Goal: Information Seeking & Learning: Learn about a topic

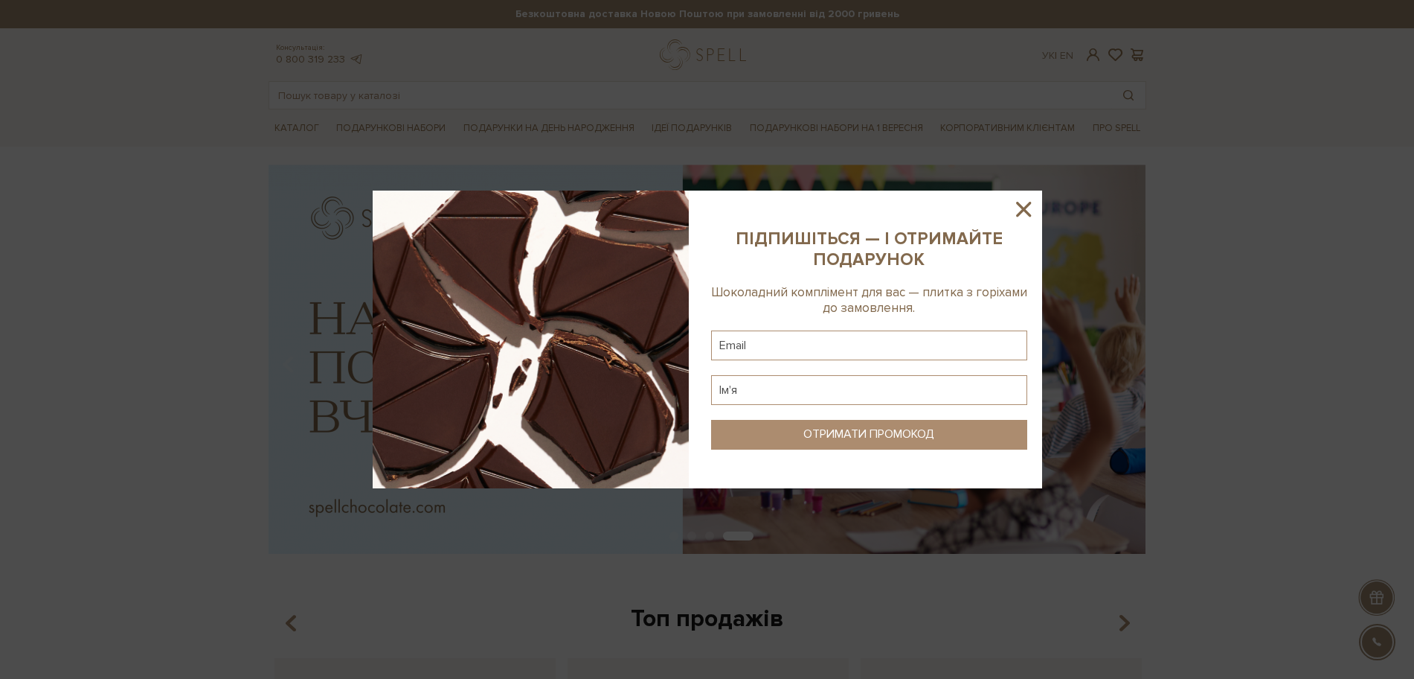
click at [1019, 199] on icon at bounding box center [1023, 208] width 25 height 25
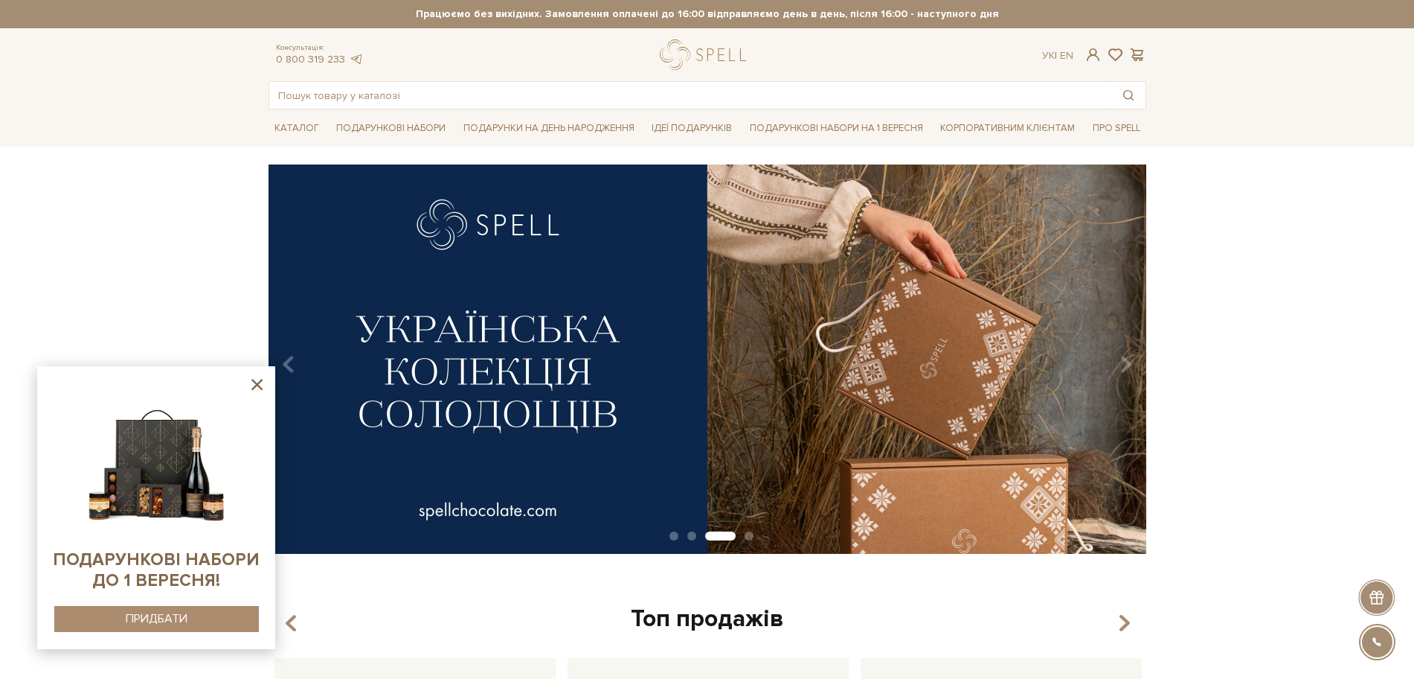
click at [255, 386] on icon at bounding box center [256, 384] width 11 height 11
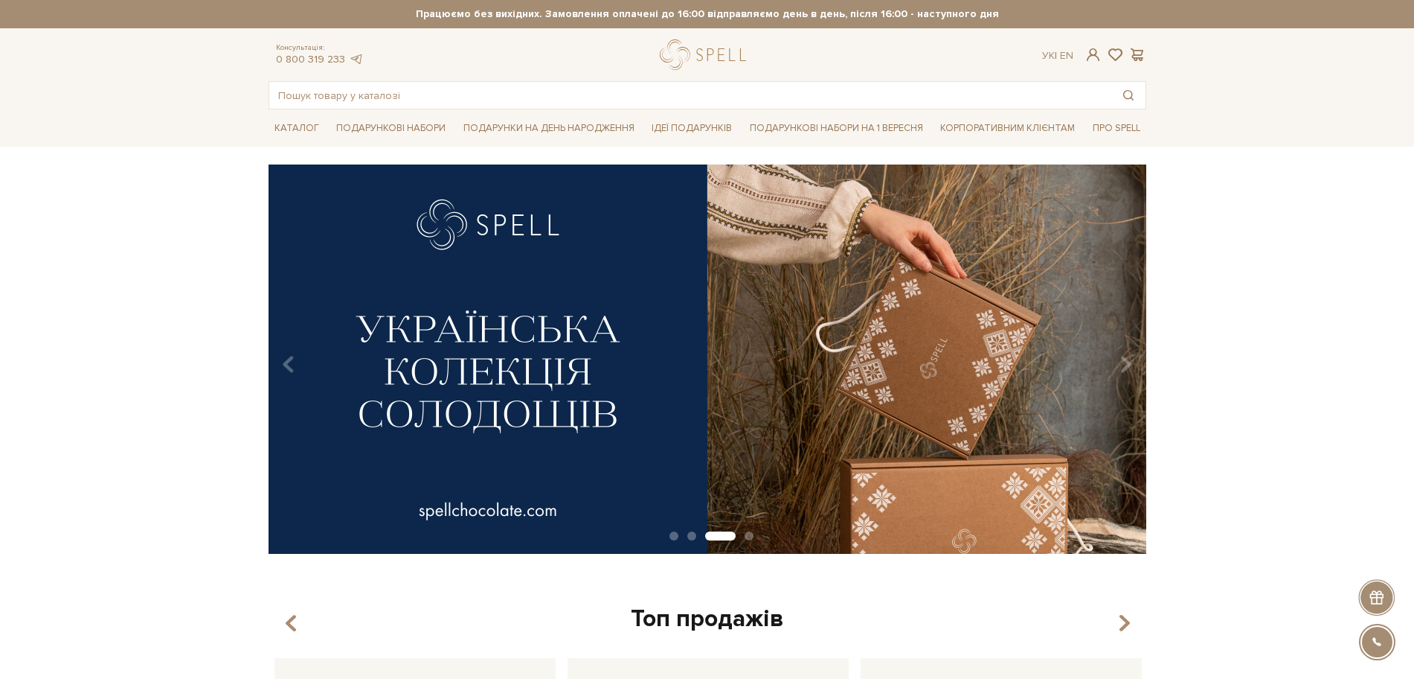
click at [671, 51] on div at bounding box center [706, 54] width 93 height 31
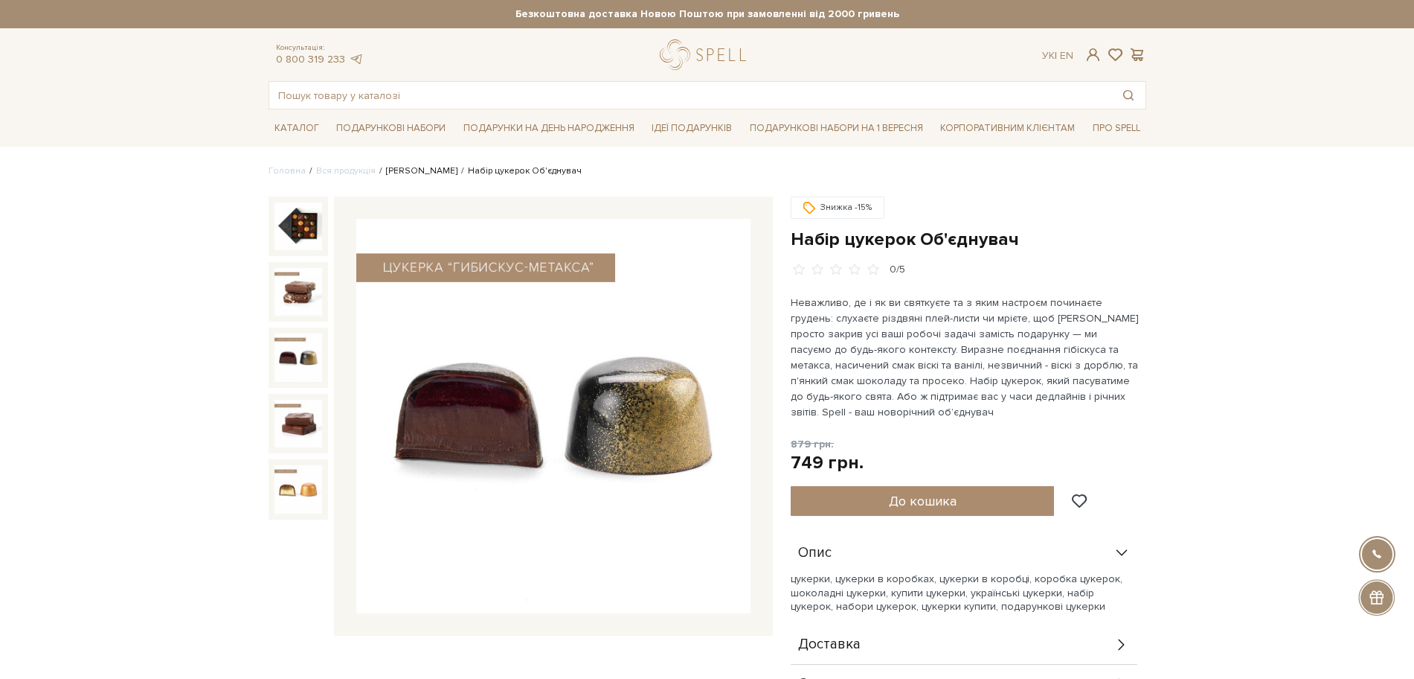
click at [407, 172] on link "[PERSON_NAME]" at bounding box center [421, 170] width 71 height 11
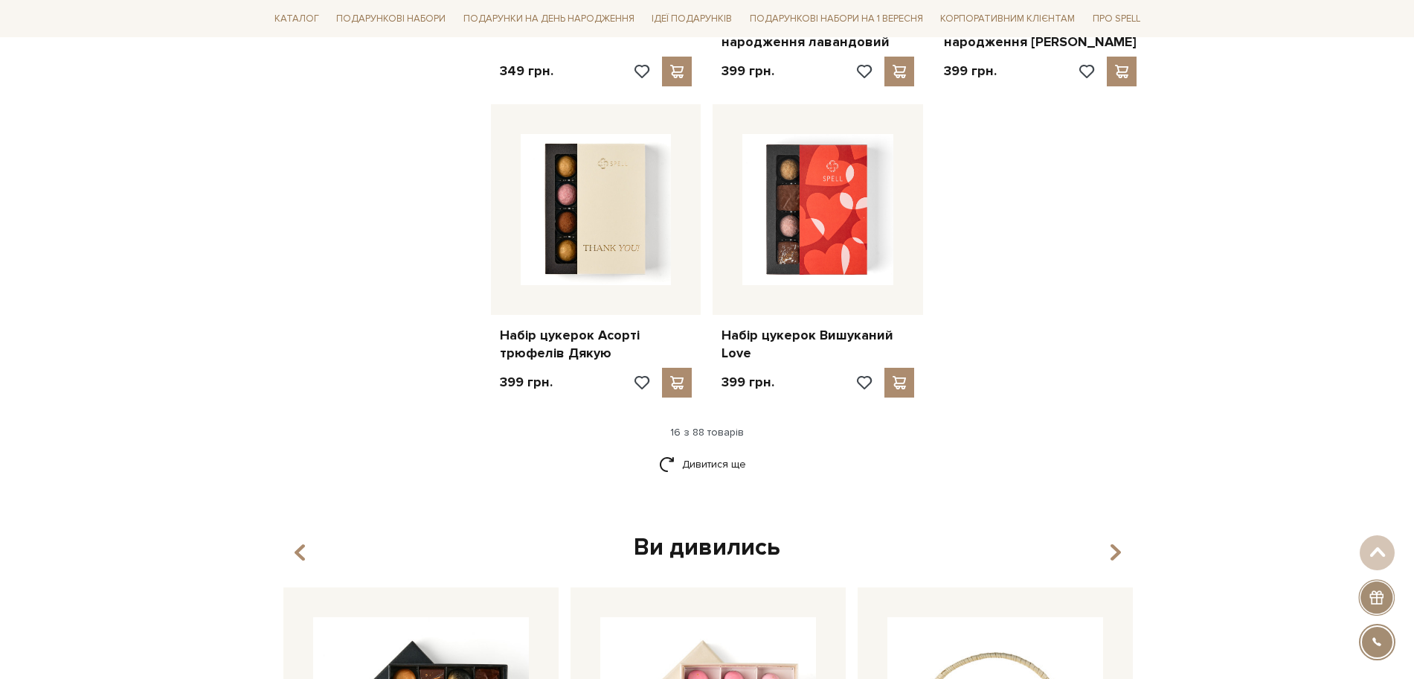
scroll to position [1767, 0]
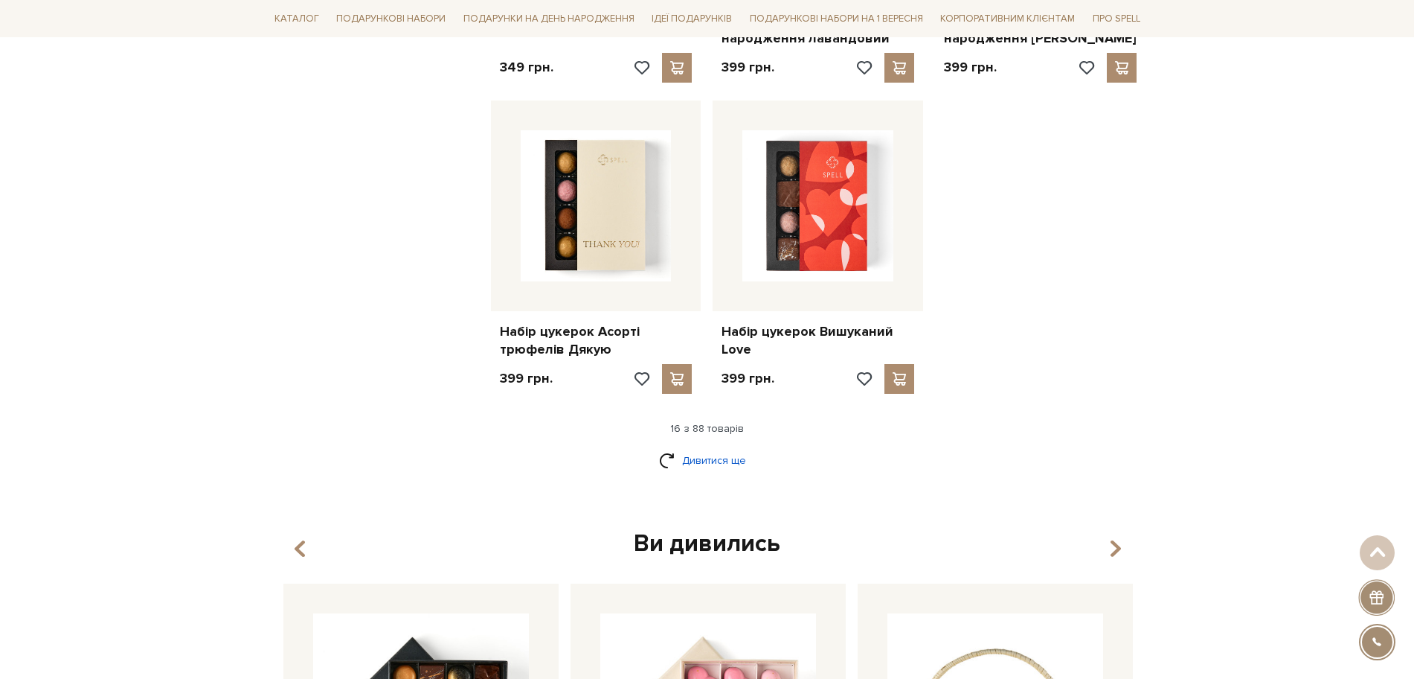
click at [724, 452] on link "Дивитися ще" at bounding box center [707, 460] width 97 height 26
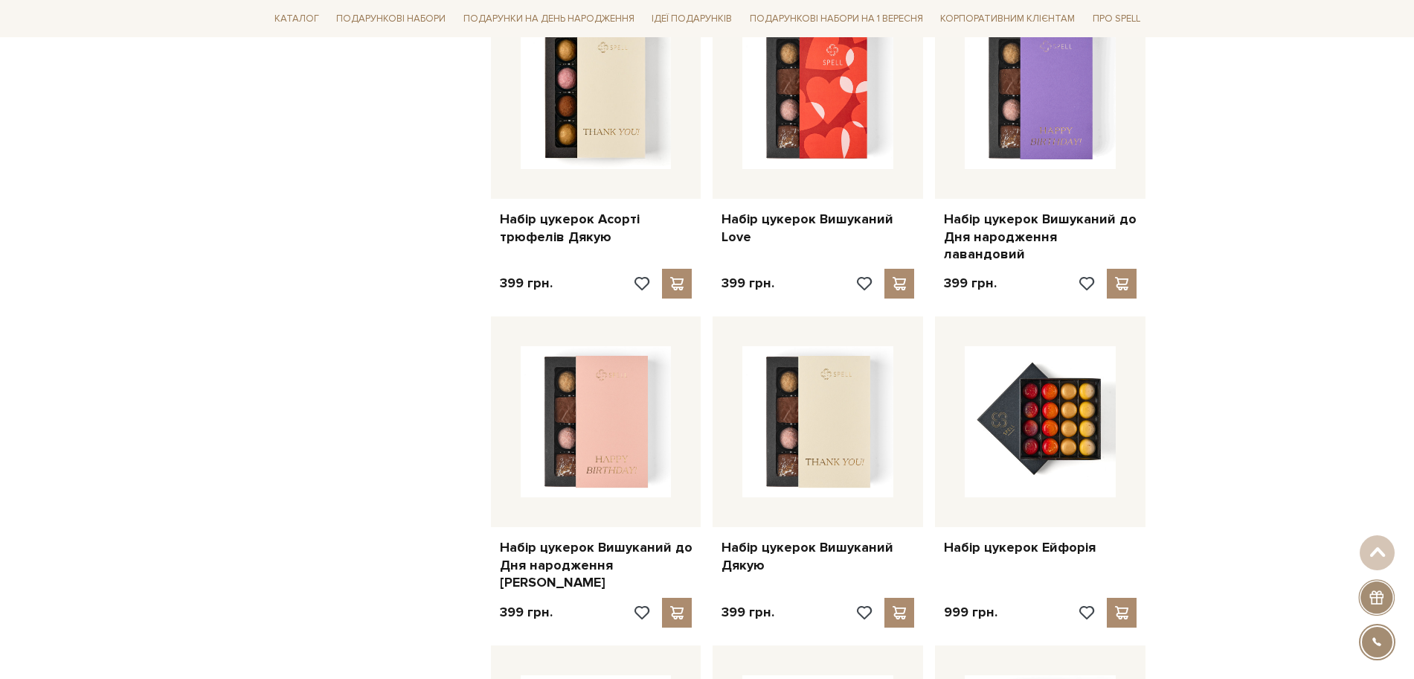
scroll to position [1953, 0]
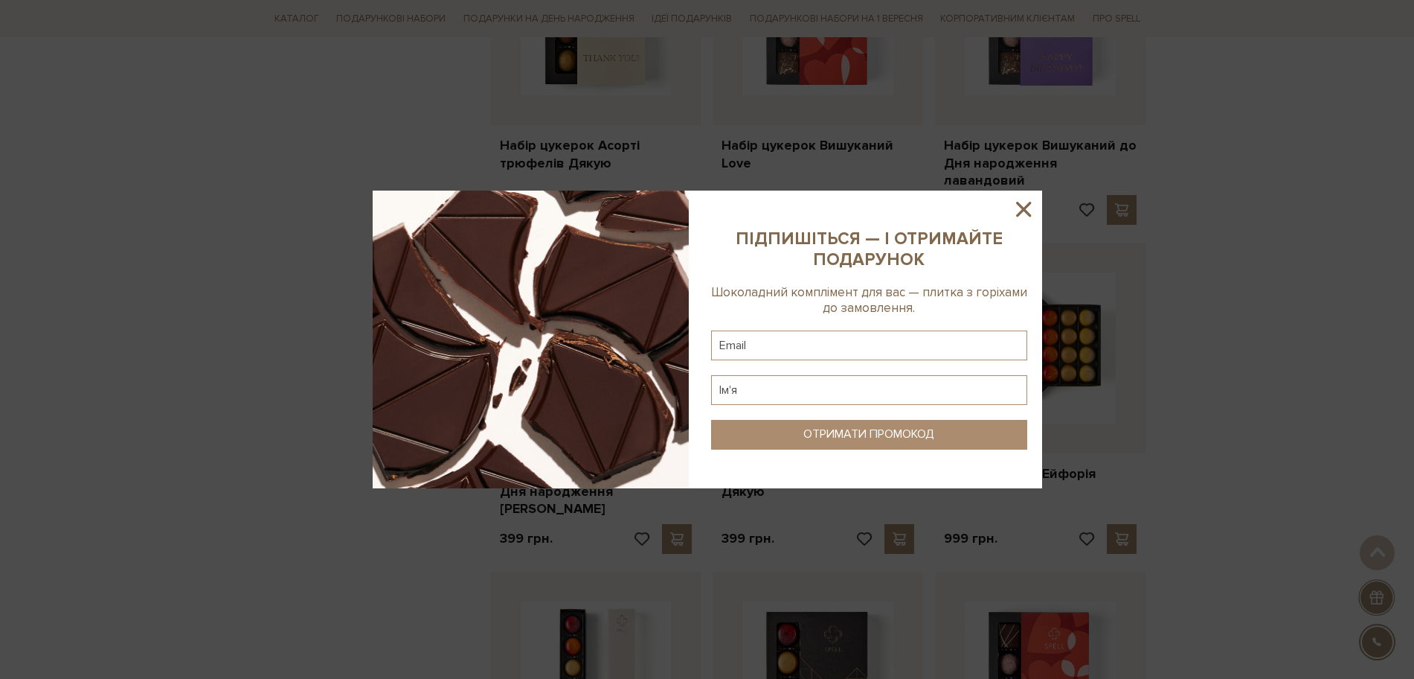
click at [1020, 212] on icon at bounding box center [1023, 209] width 15 height 15
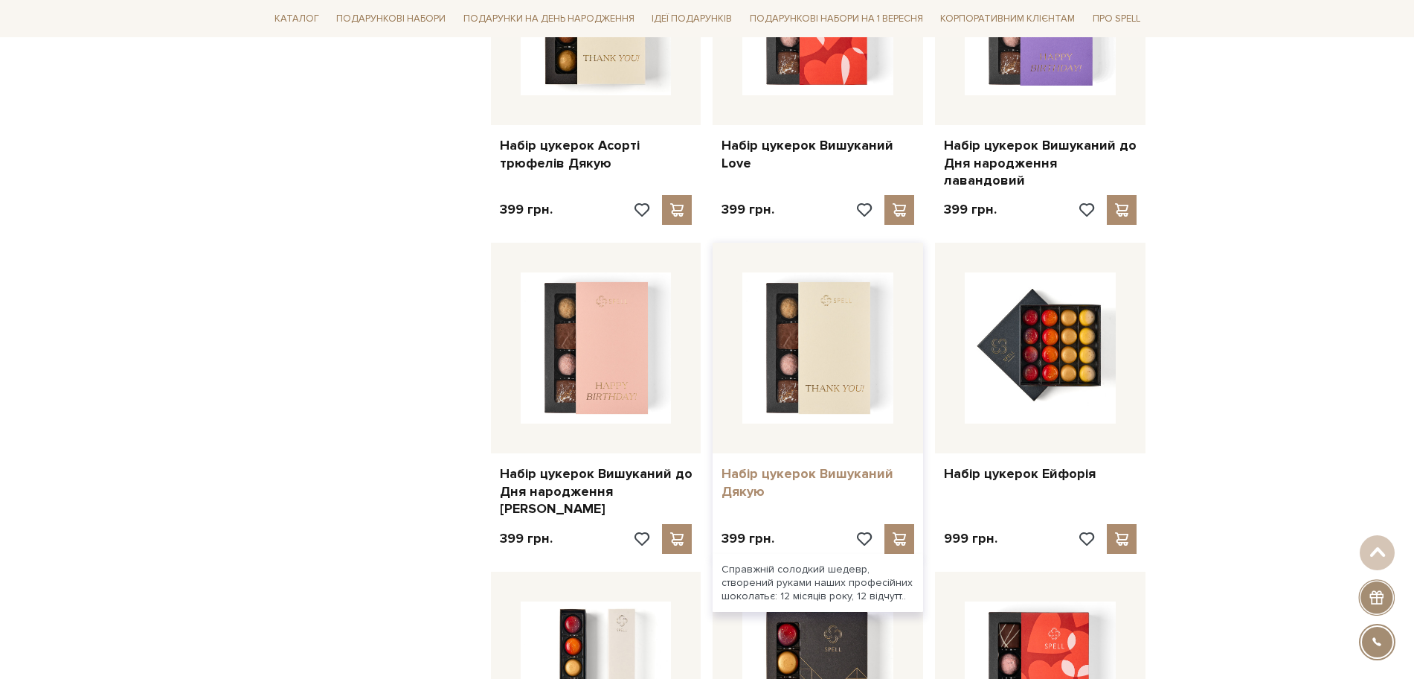
click at [776, 465] on link "Набір цукерок Вишуканий Дякую" at bounding box center [818, 482] width 193 height 35
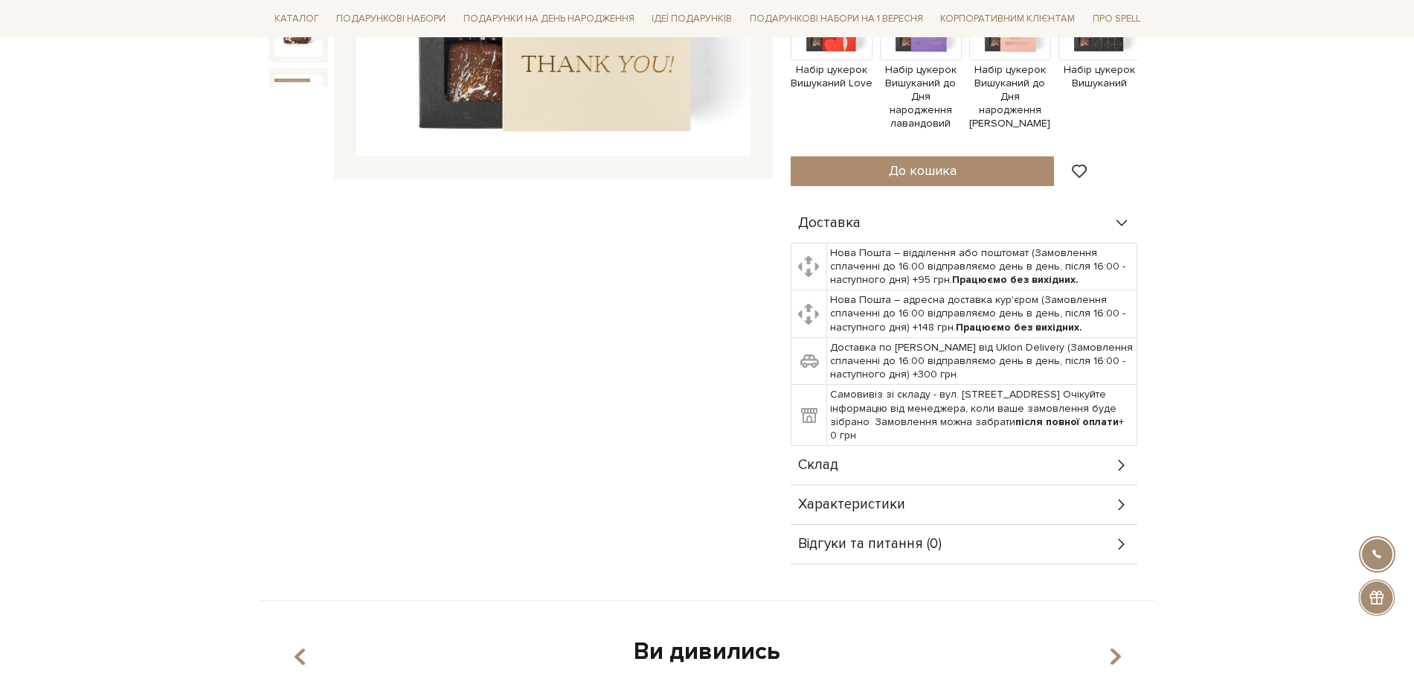
scroll to position [558, 0]
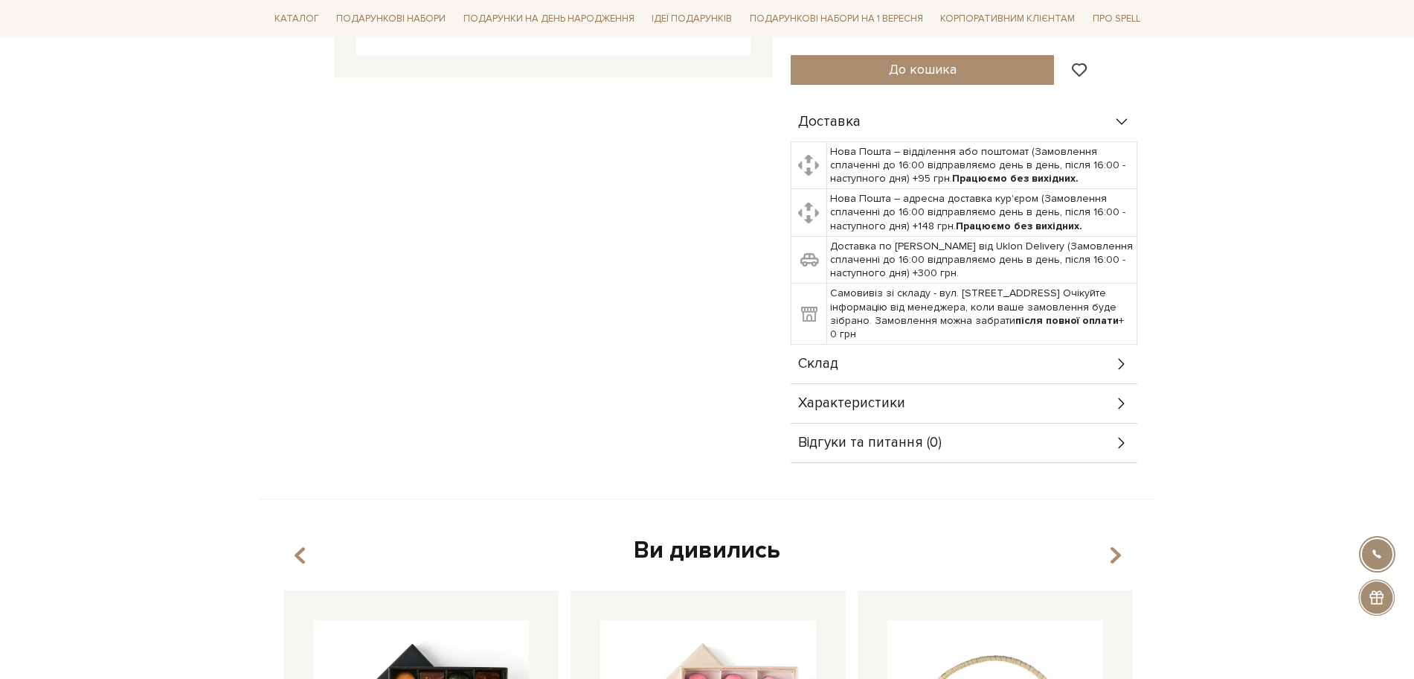
click at [823, 357] on span "Склад" at bounding box center [818, 363] width 40 height 13
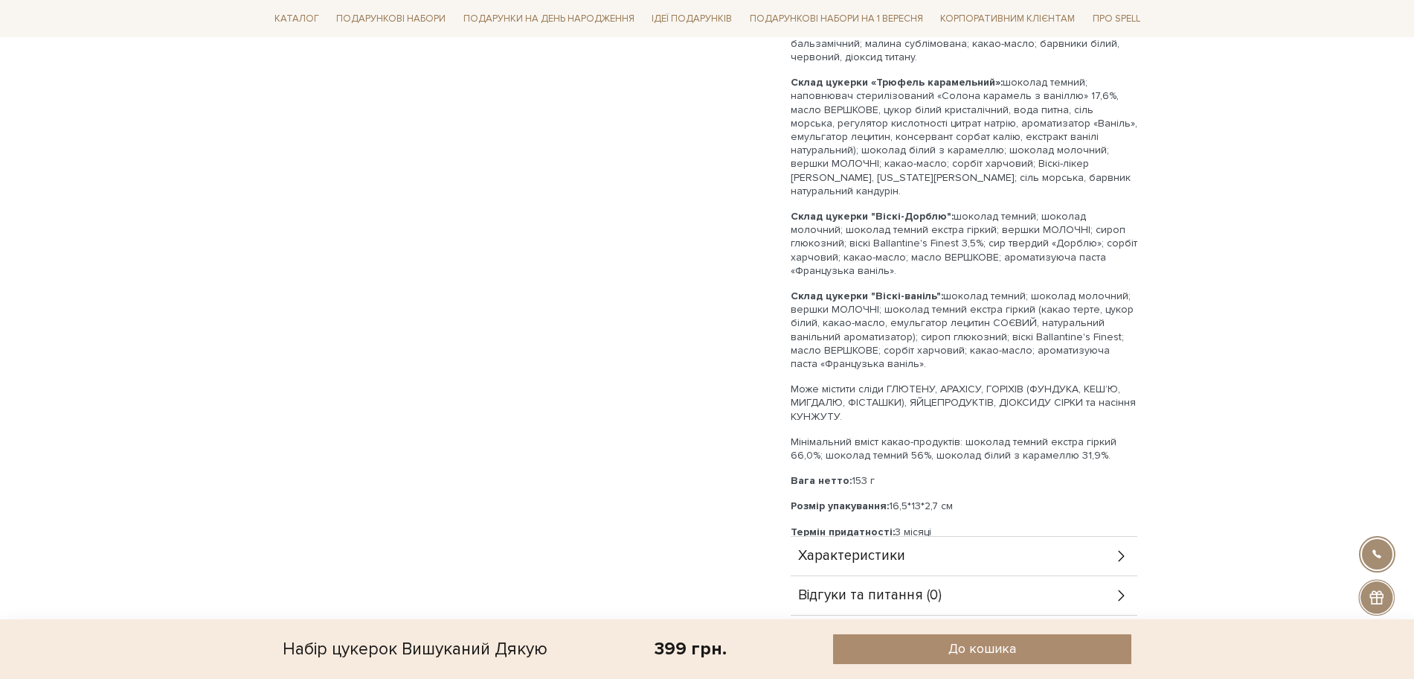
scroll to position [1023, 0]
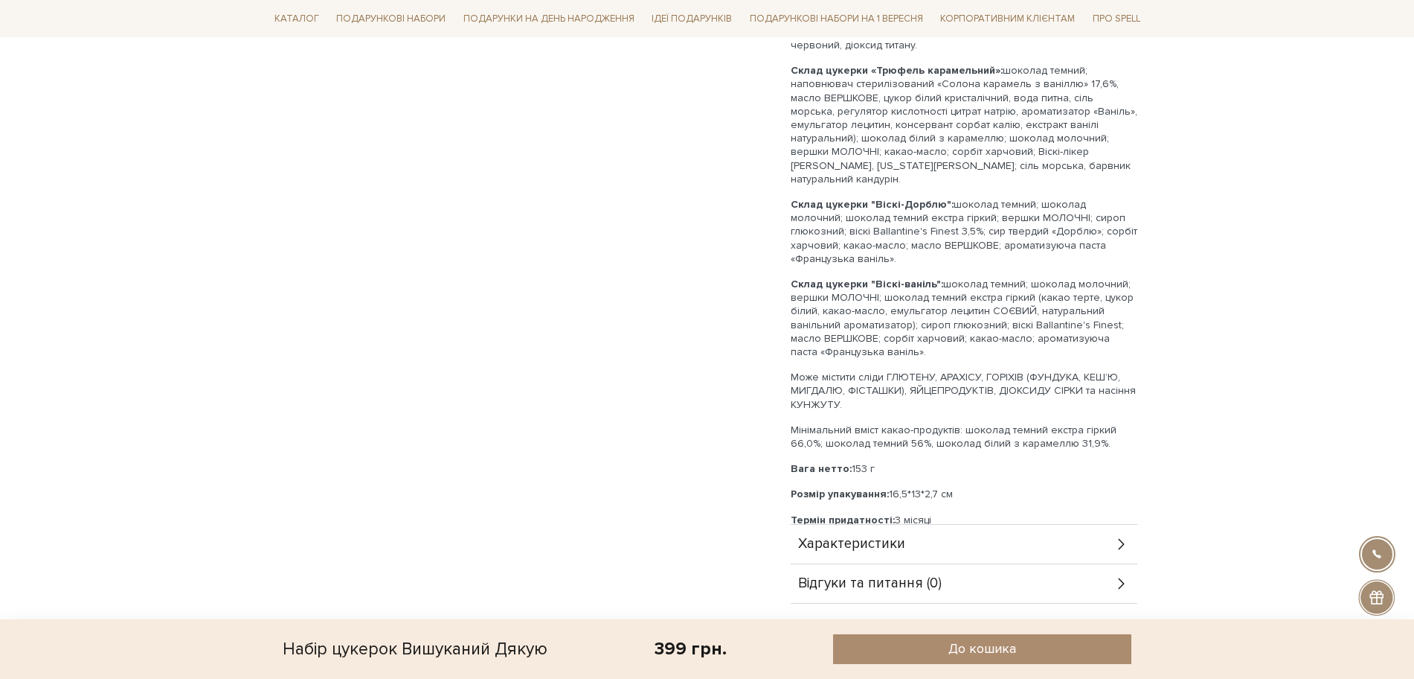
click at [804, 537] on span "Характеристики" at bounding box center [851, 543] width 107 height 13
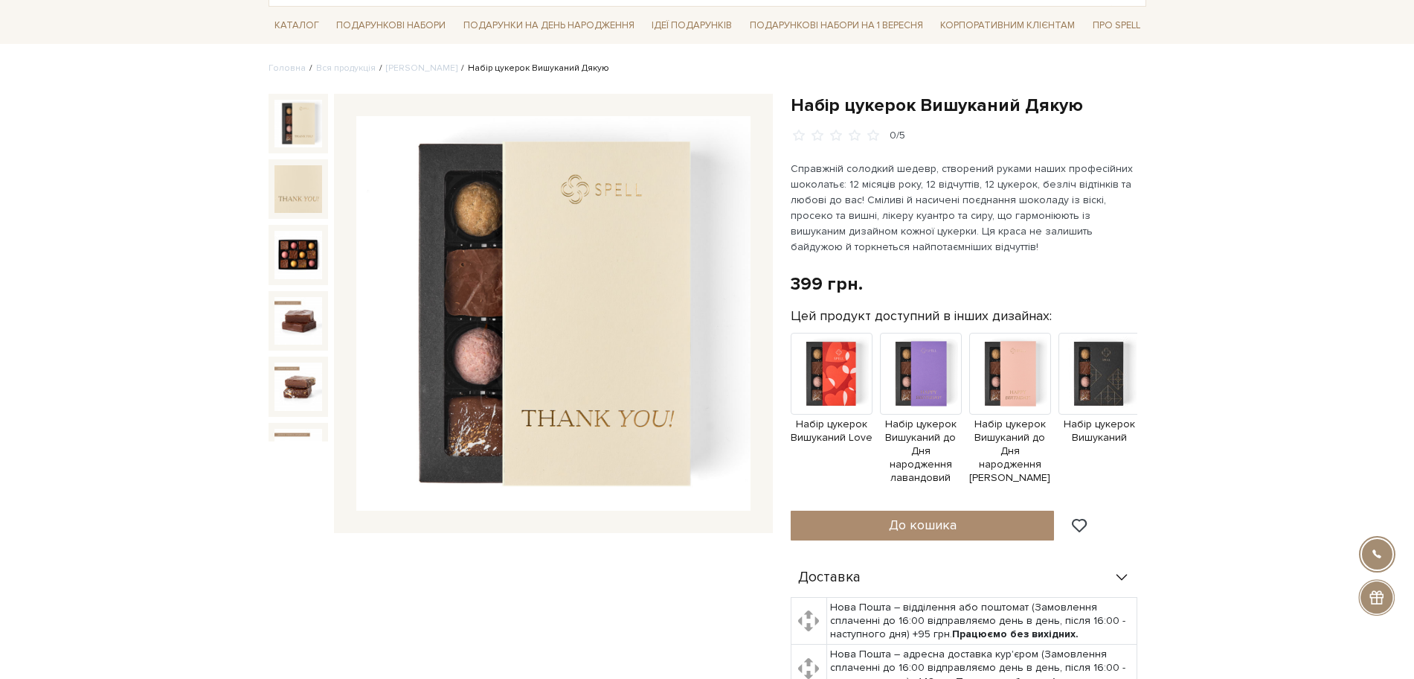
scroll to position [93, 0]
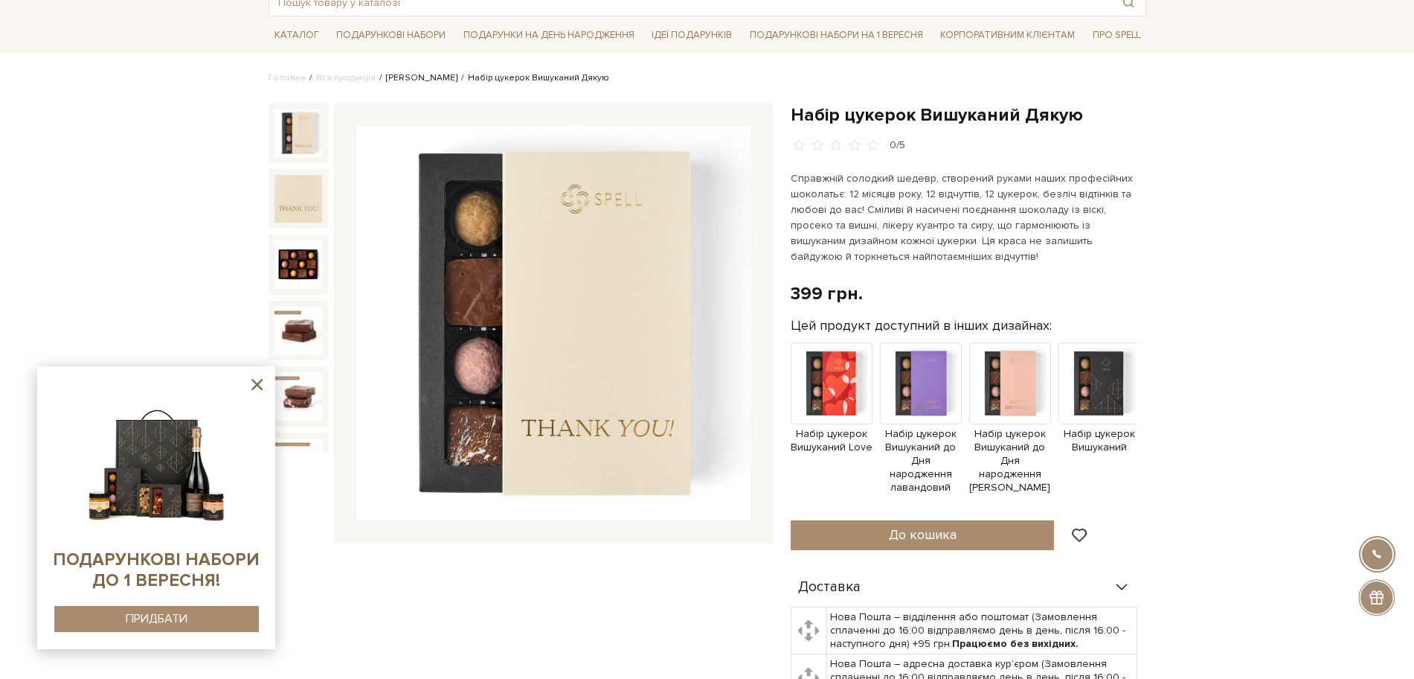
click at [404, 79] on link "[PERSON_NAME]" at bounding box center [421, 77] width 71 height 11
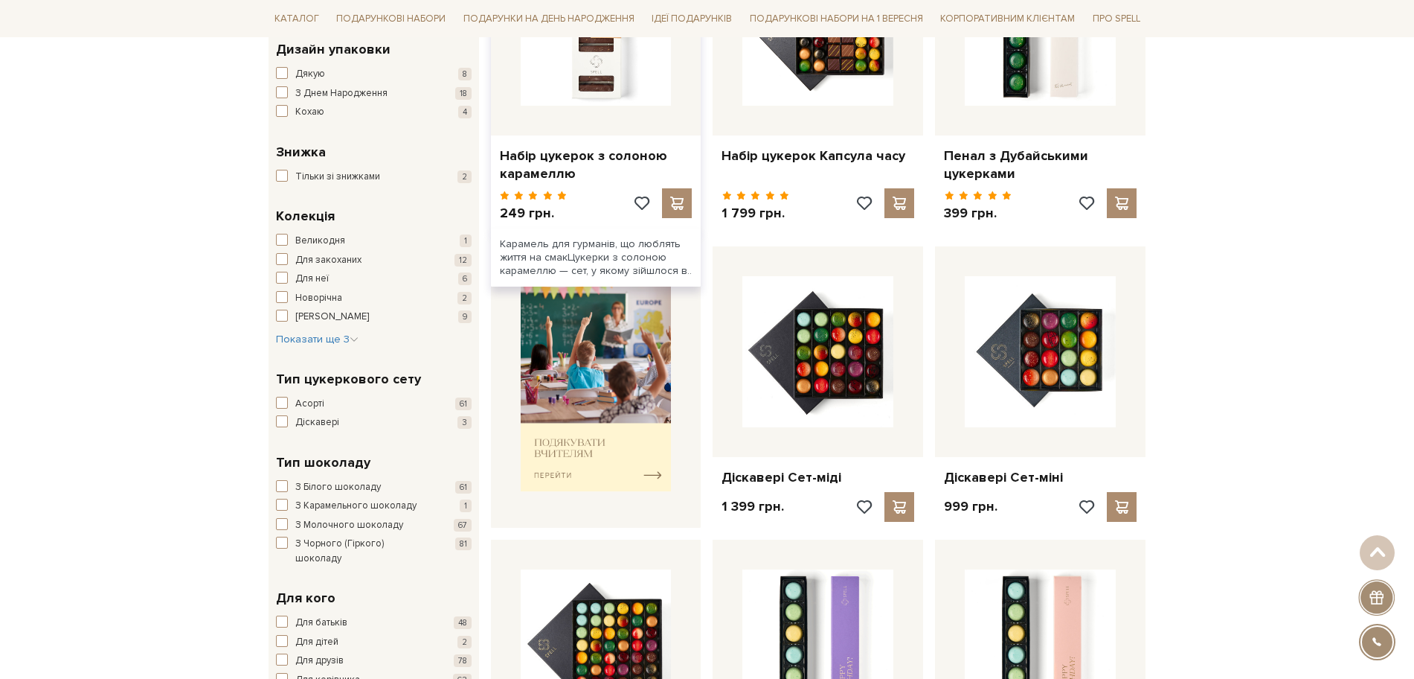
scroll to position [372, 0]
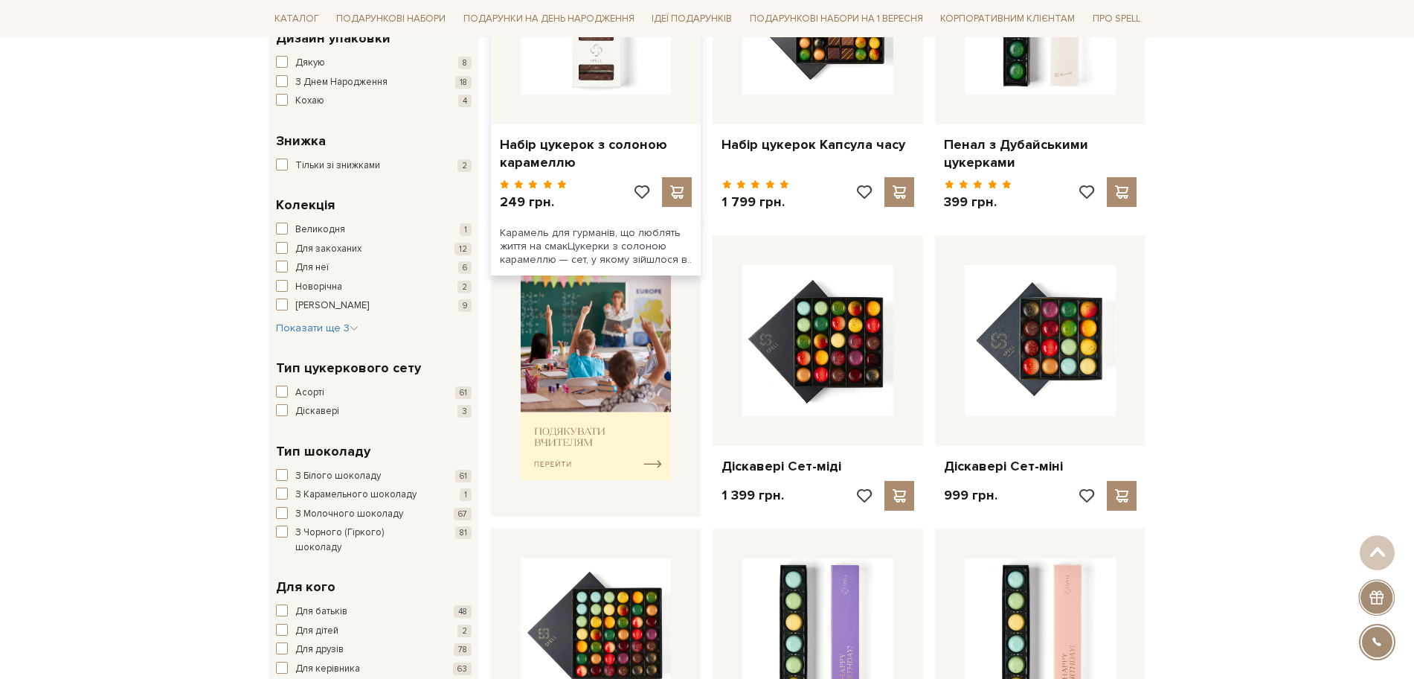
click at [528, 132] on div "Набір цукерок з солоною карамеллю" at bounding box center [596, 150] width 211 height 53
click at [528, 142] on link "Набір цукерок з солоною карамеллю" at bounding box center [596, 153] width 193 height 35
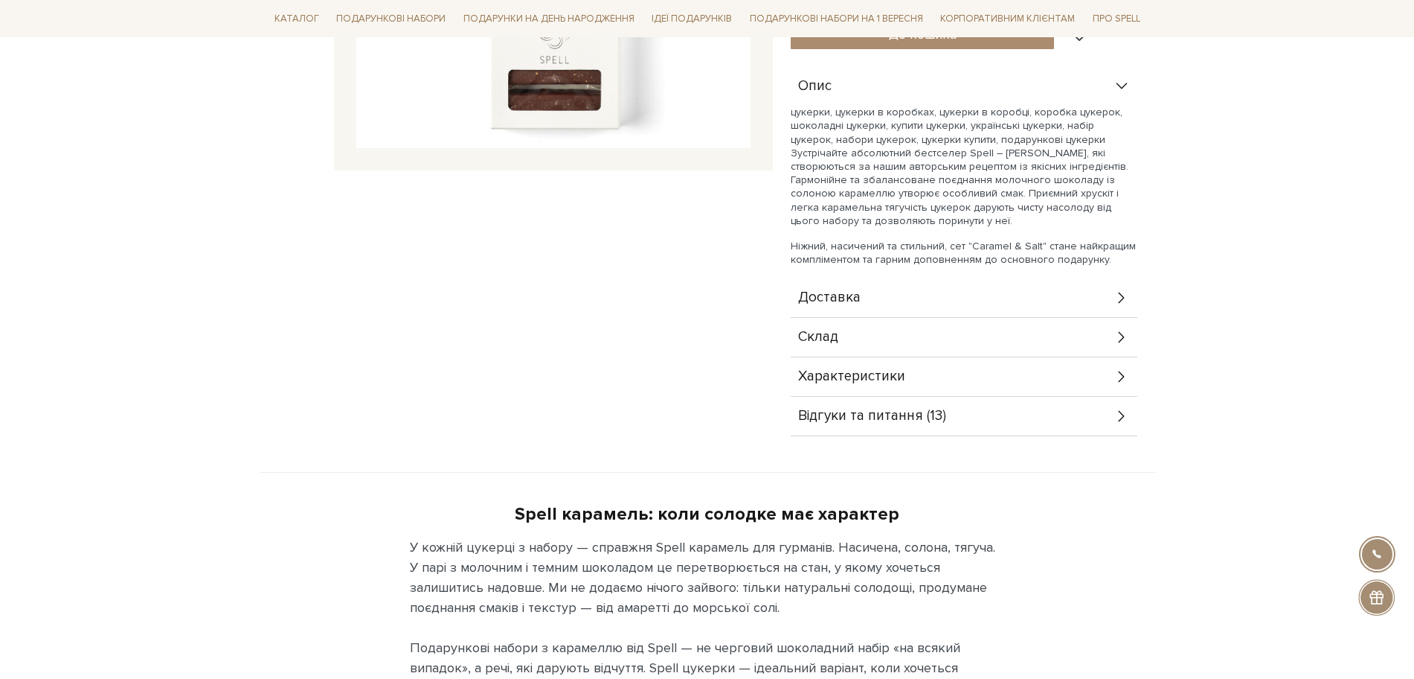
drag, startPoint x: 848, startPoint y: 353, endPoint x: 847, endPoint y: 342, distance: 10.5
click at [848, 351] on div "Склад" at bounding box center [964, 337] width 347 height 39
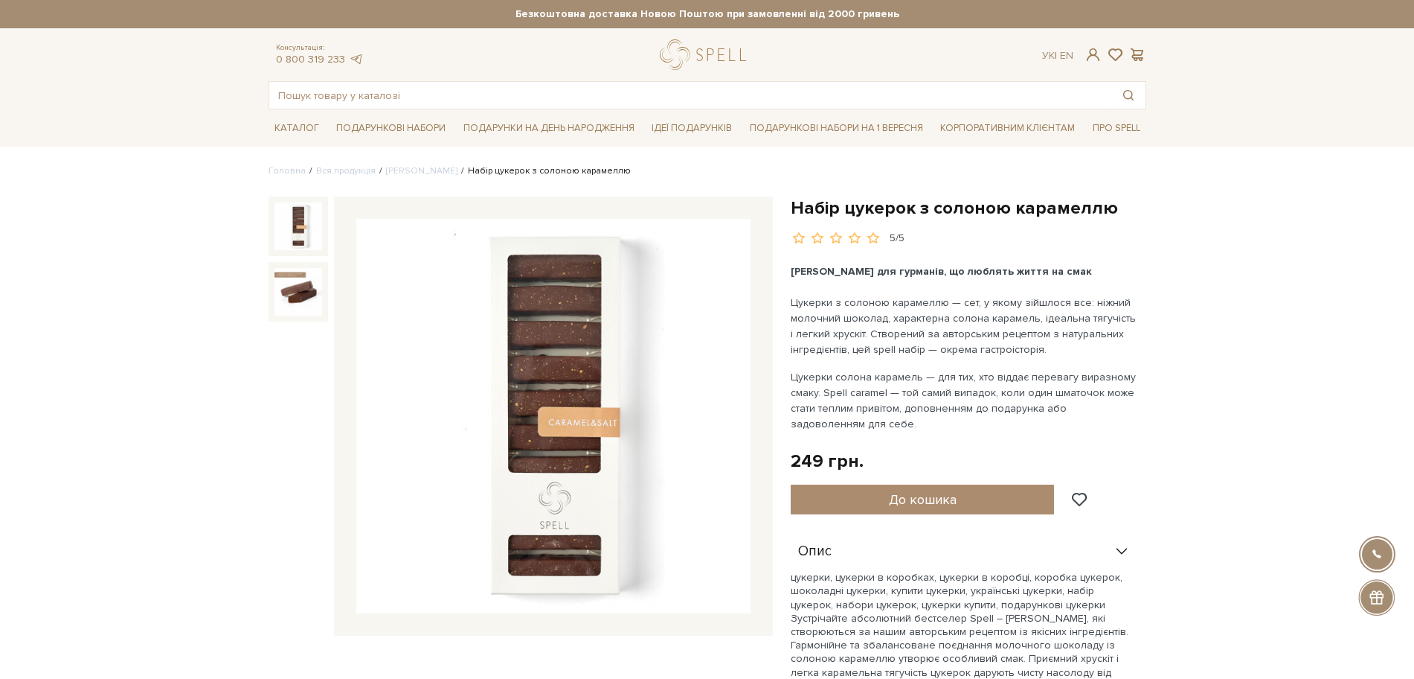
click at [411, 167] on link "[PERSON_NAME]" at bounding box center [421, 170] width 71 height 11
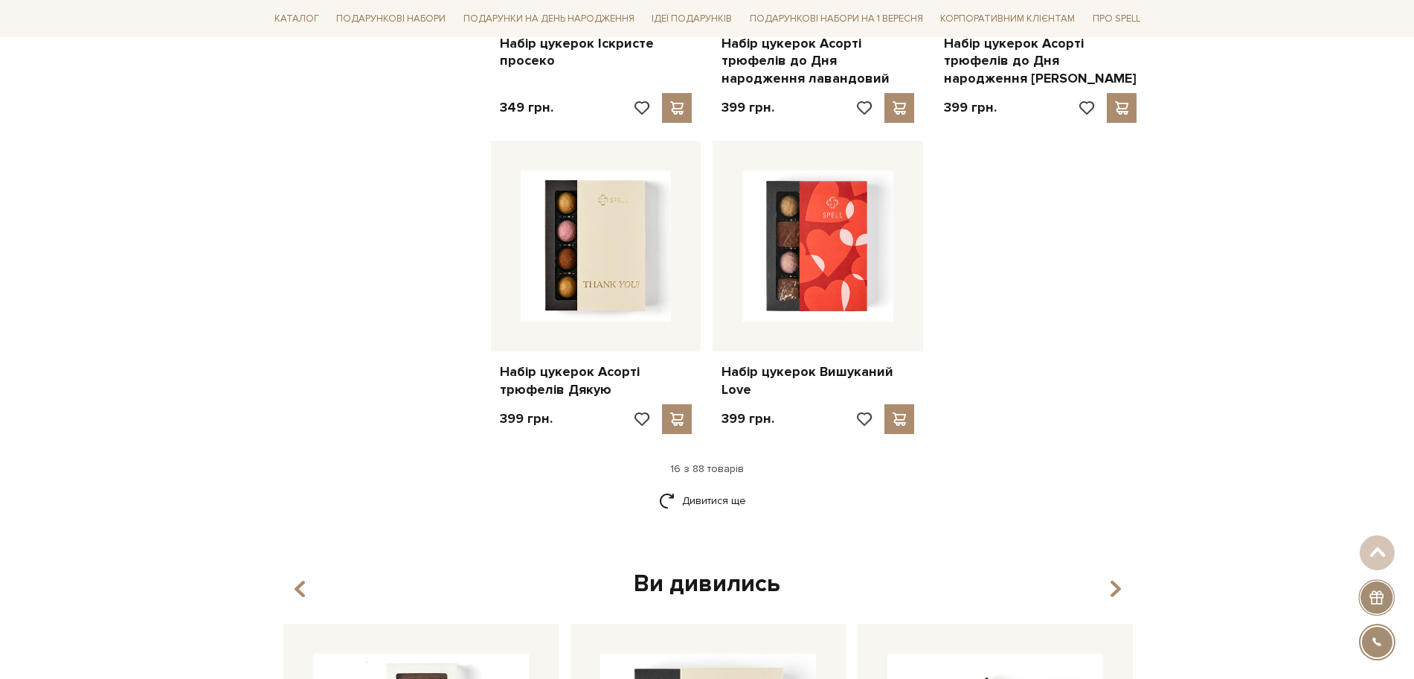
scroll to position [1767, 0]
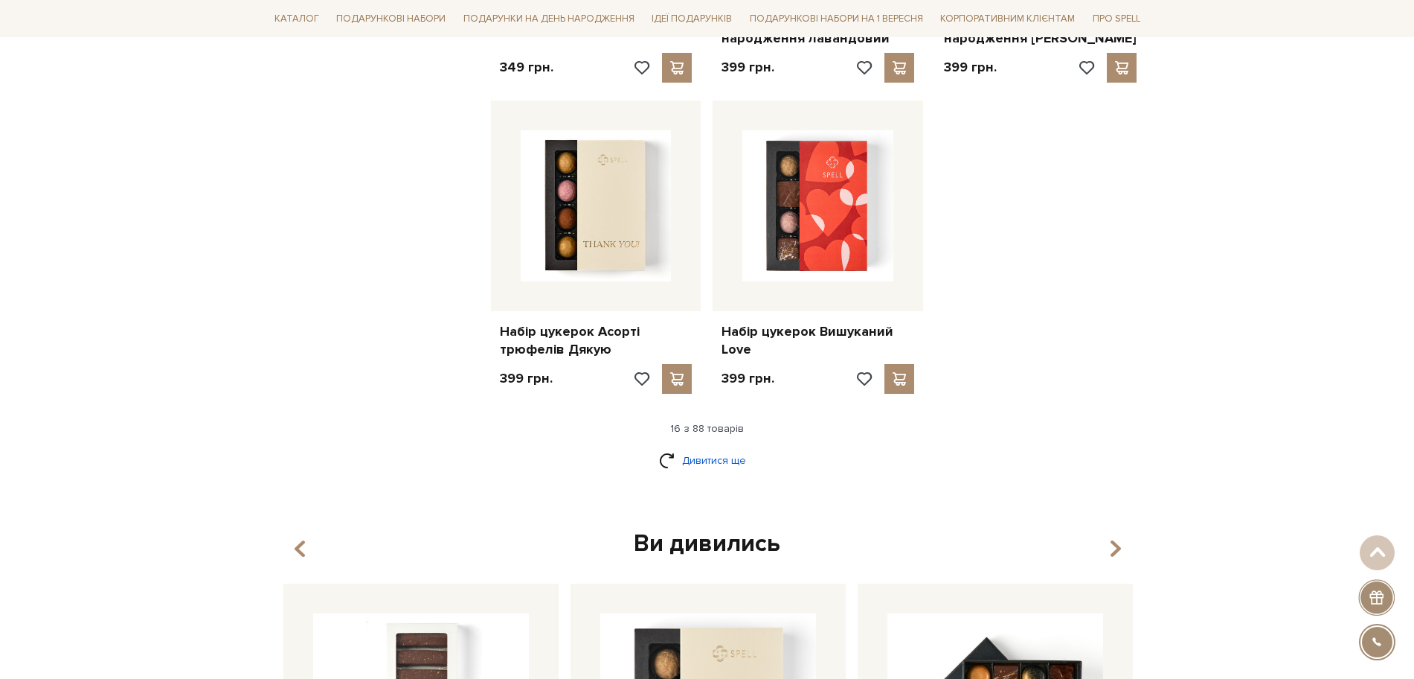
click at [746, 460] on link "Дивитися ще" at bounding box center [707, 460] width 97 height 26
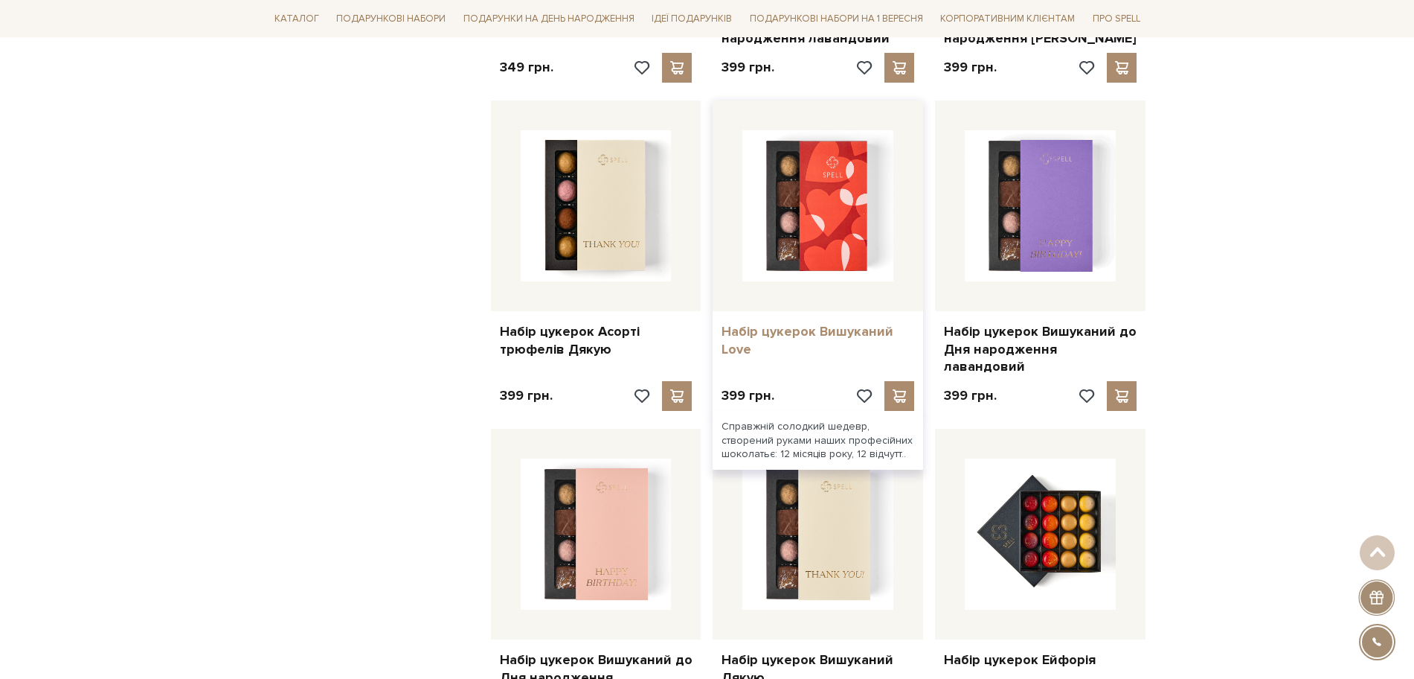
click at [774, 324] on link "Набір цукерок Вишуканий Love" at bounding box center [818, 340] width 193 height 35
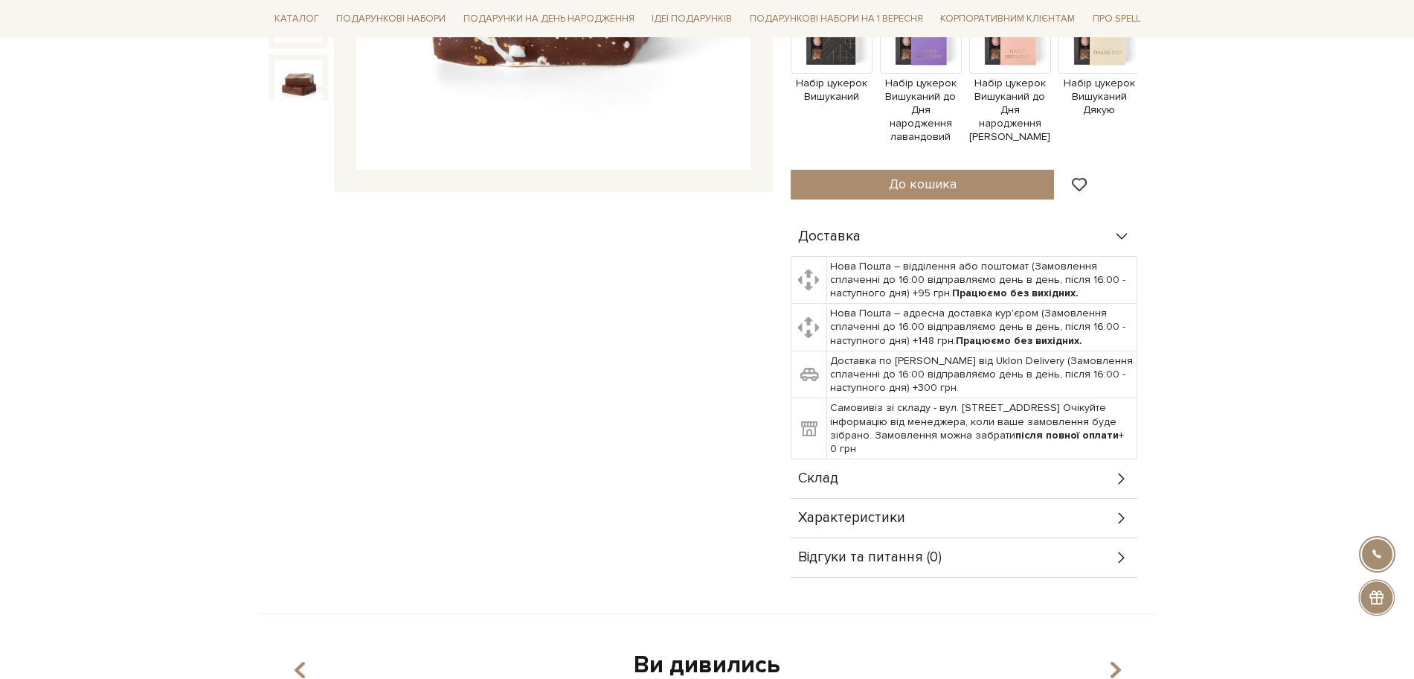
scroll to position [465, 0]
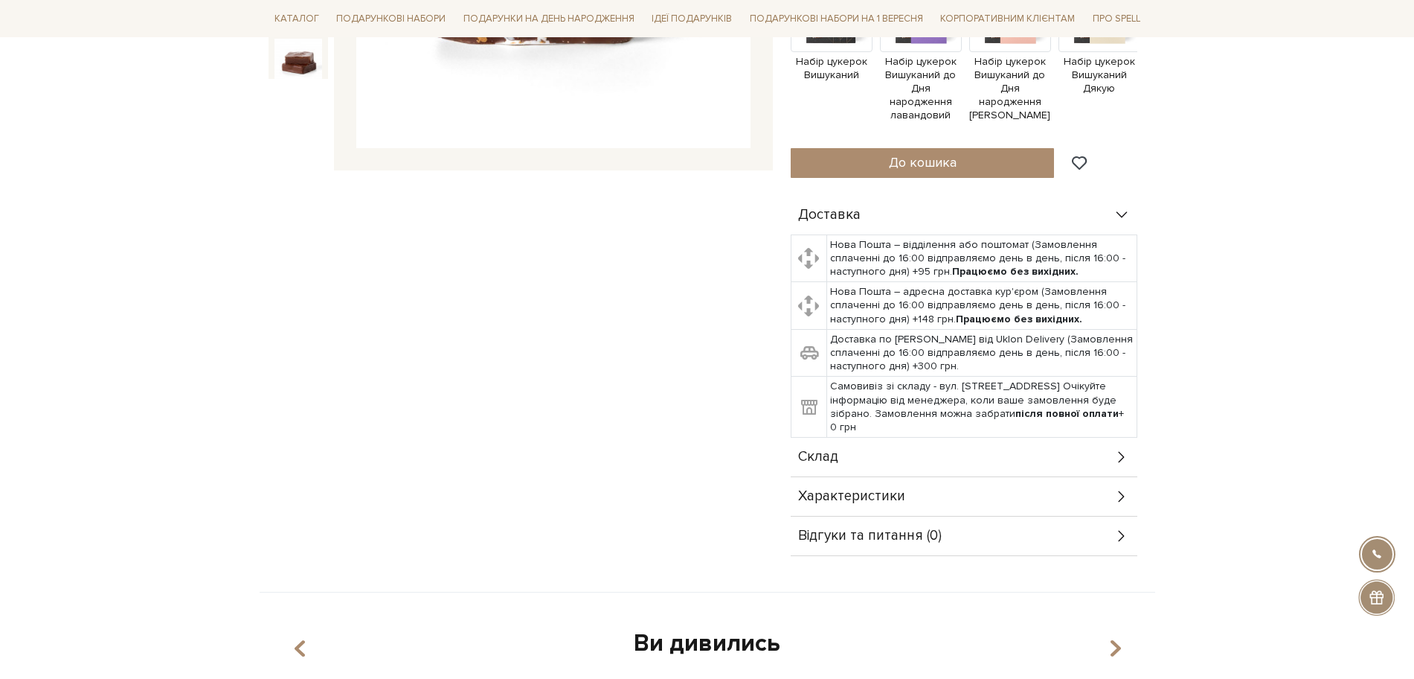
click at [843, 447] on div "Склад" at bounding box center [964, 457] width 347 height 39
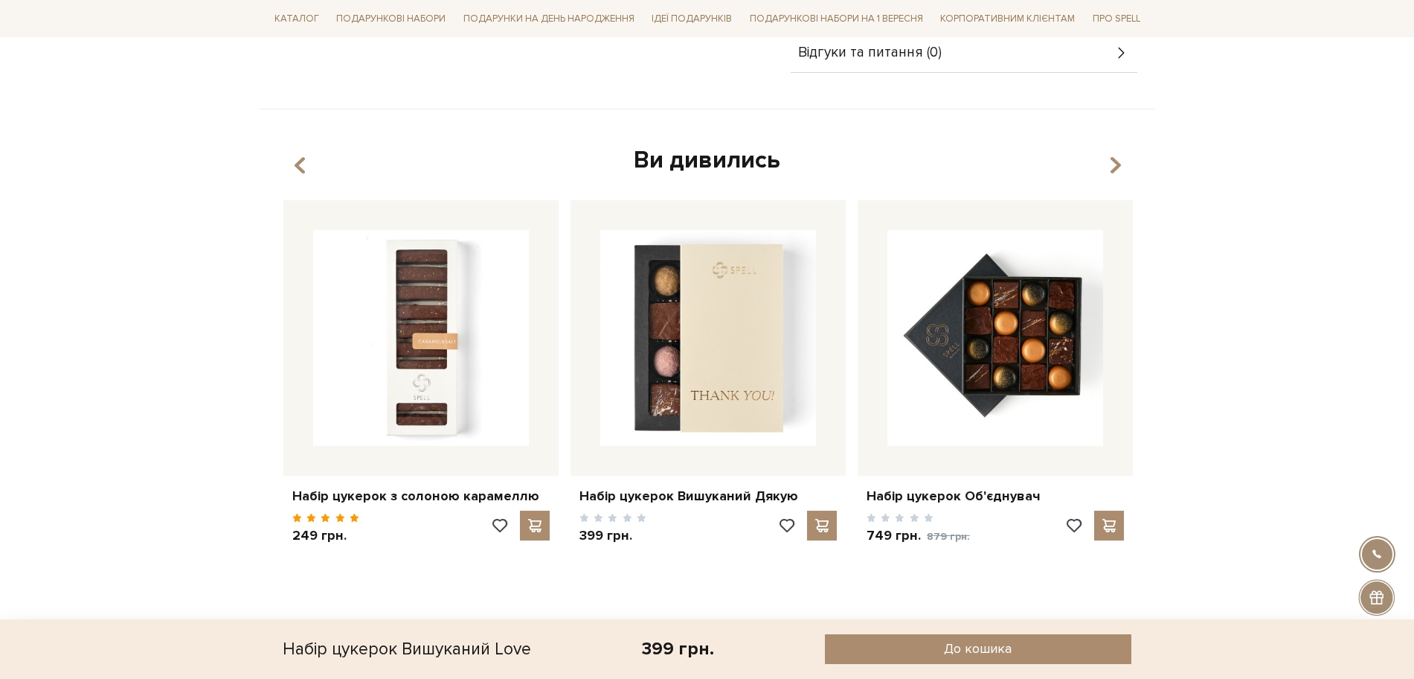
scroll to position [1581, 0]
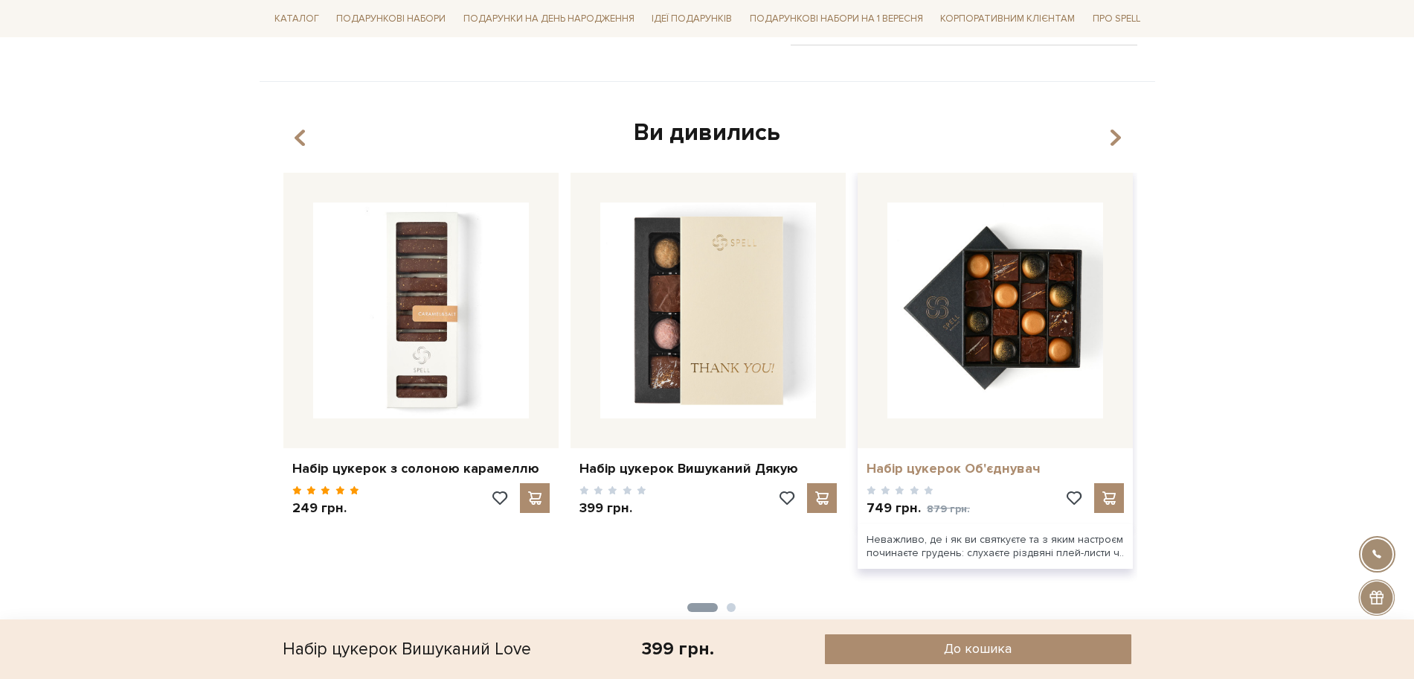
click at [931, 460] on link "Набір цукерок Об'єднувач" at bounding box center [995, 468] width 257 height 17
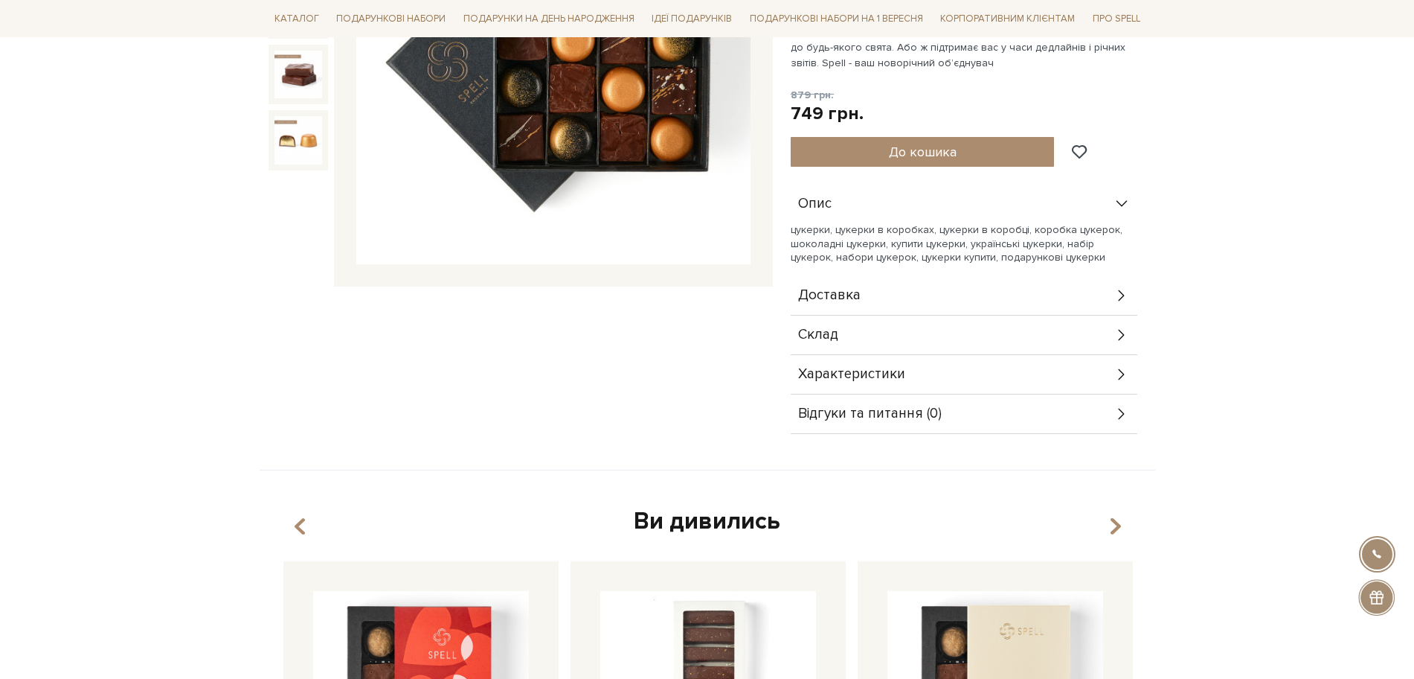
scroll to position [372, 0]
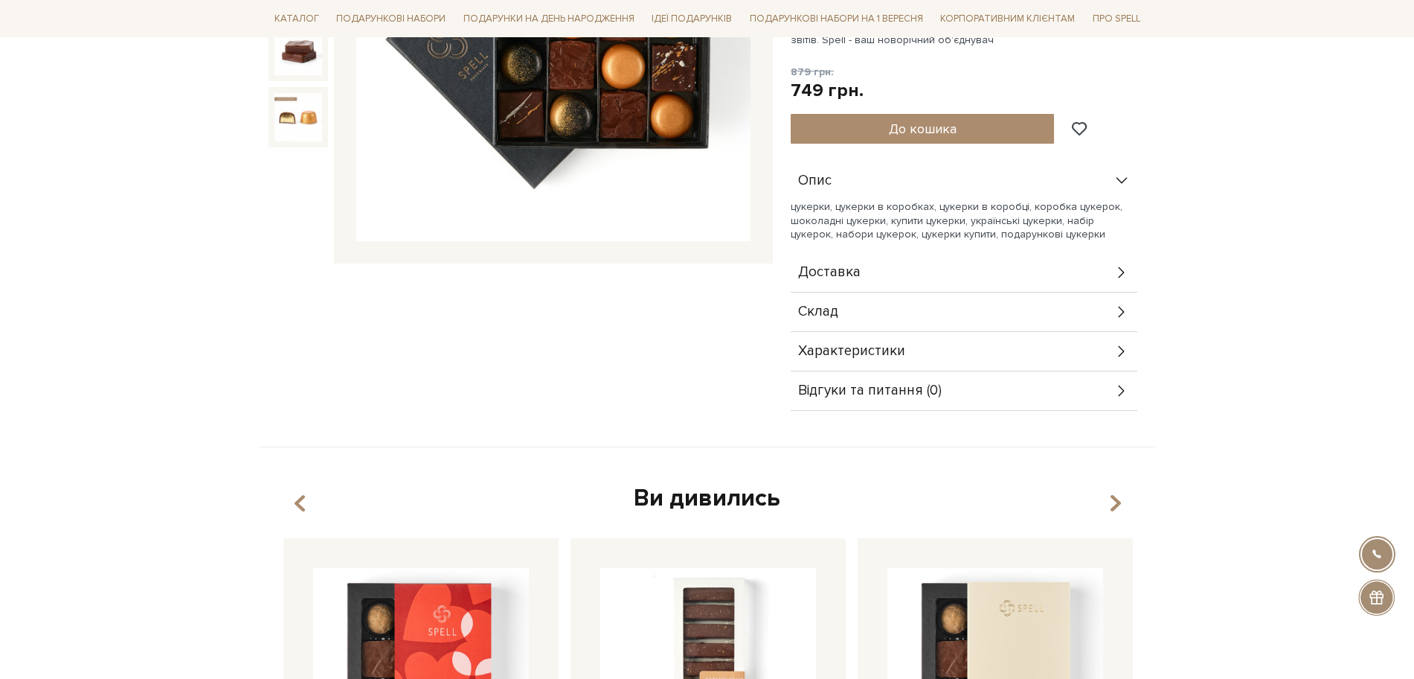
click at [841, 305] on div "Склад" at bounding box center [964, 311] width 347 height 39
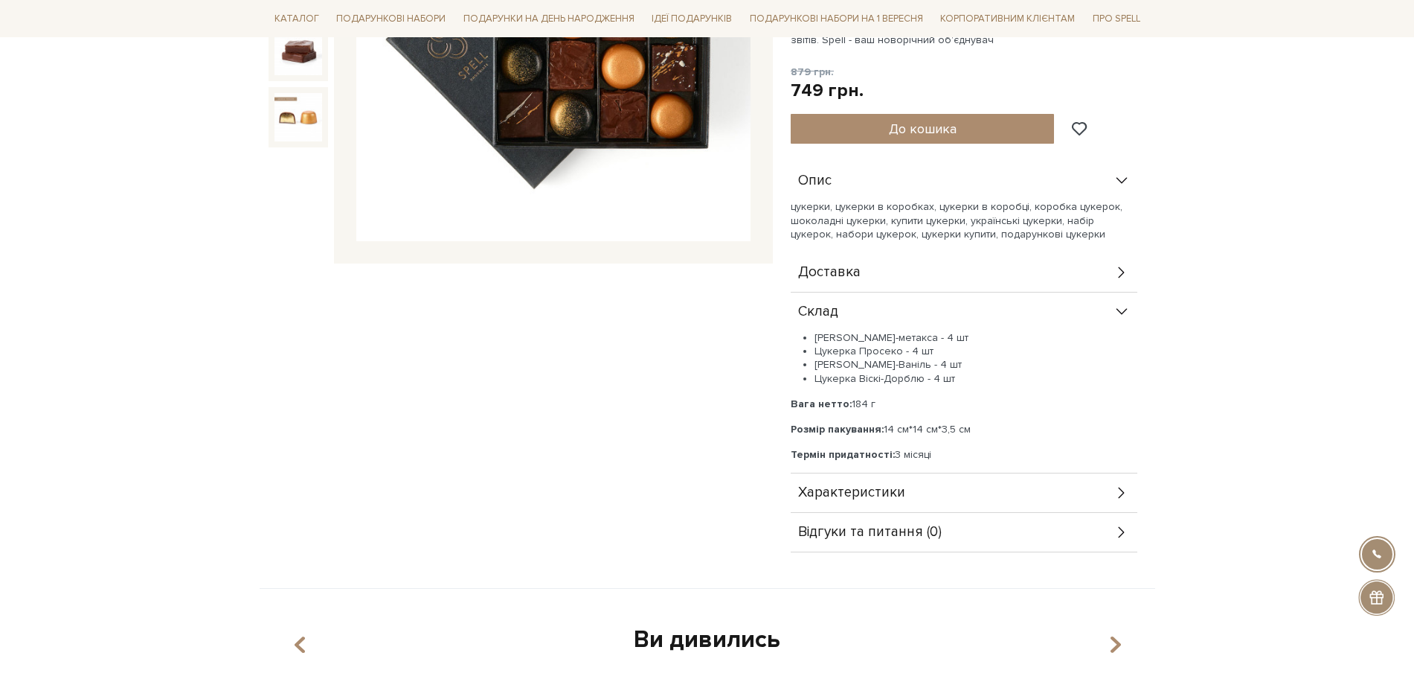
click at [838, 490] on span "Характеристики" at bounding box center [851, 492] width 107 height 13
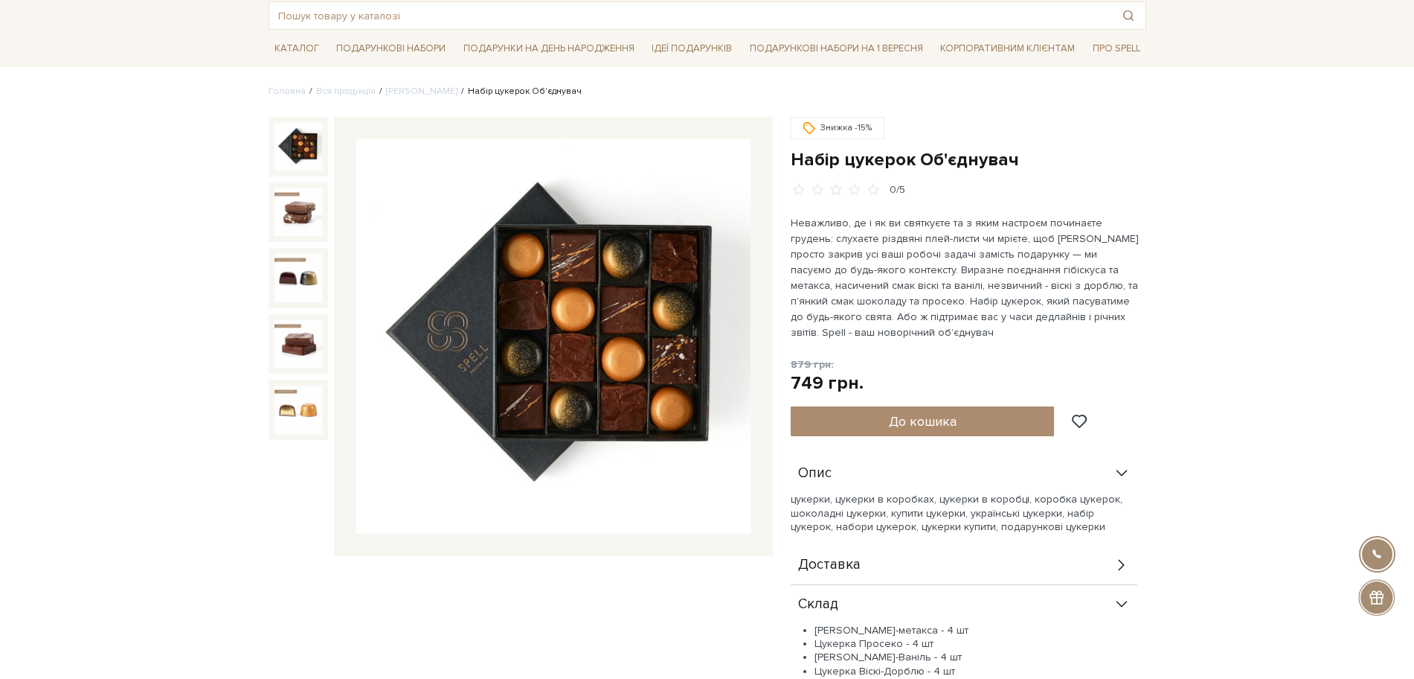
scroll to position [0, 0]
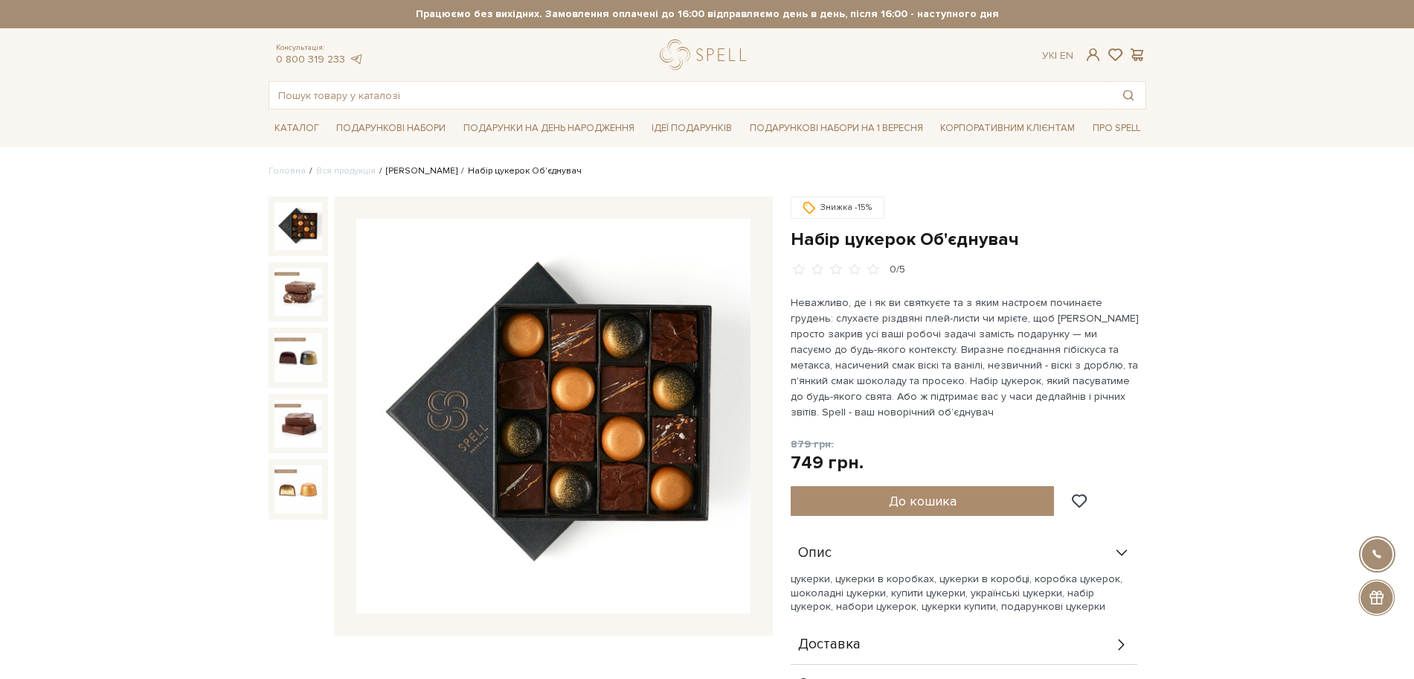
click at [417, 166] on link "[PERSON_NAME]" at bounding box center [421, 170] width 71 height 11
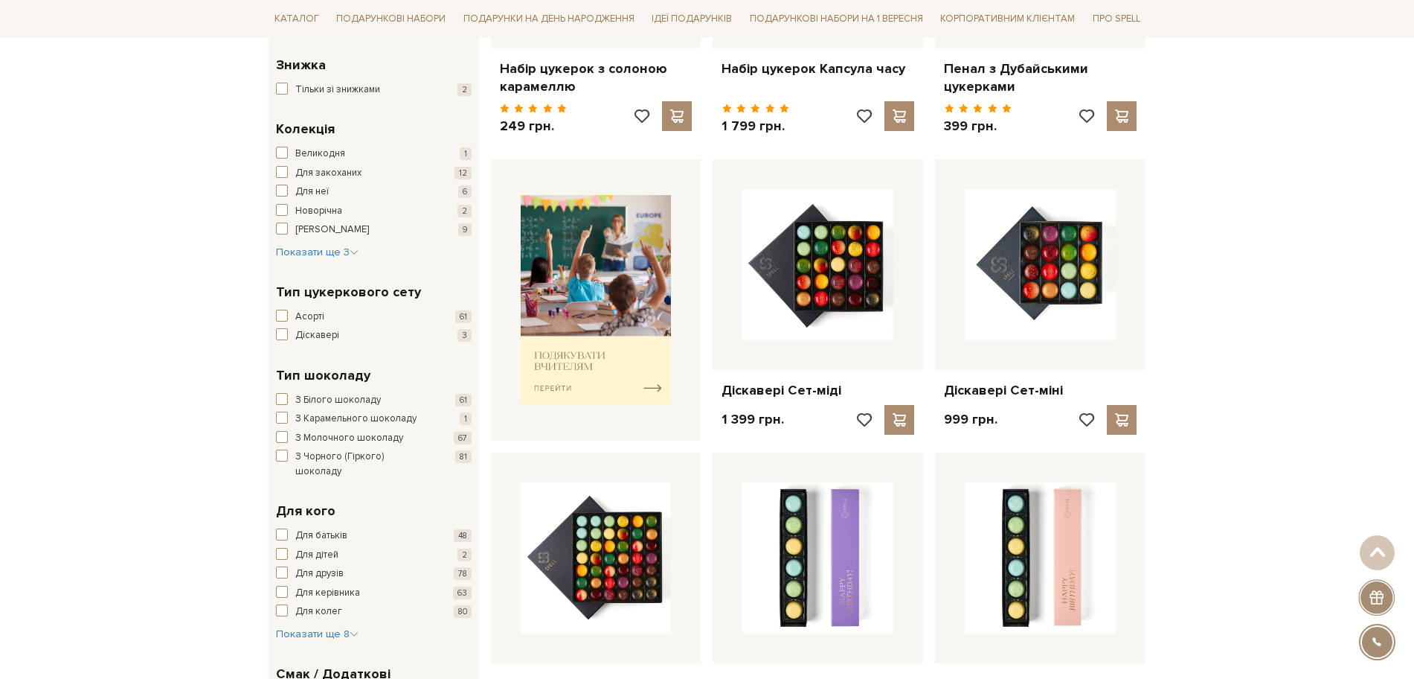
scroll to position [465, 0]
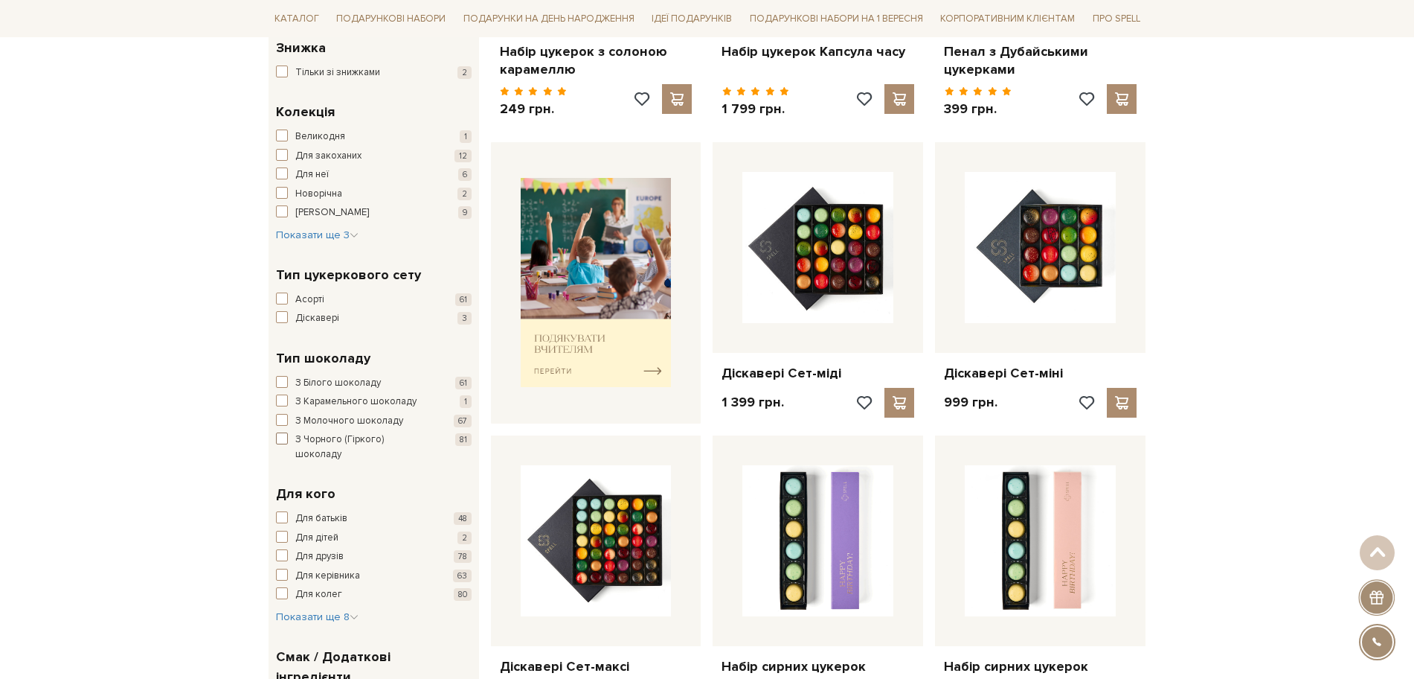
click at [408, 441] on span "З Чорного (Гіркого) шоколаду" at bounding box center [362, 446] width 135 height 29
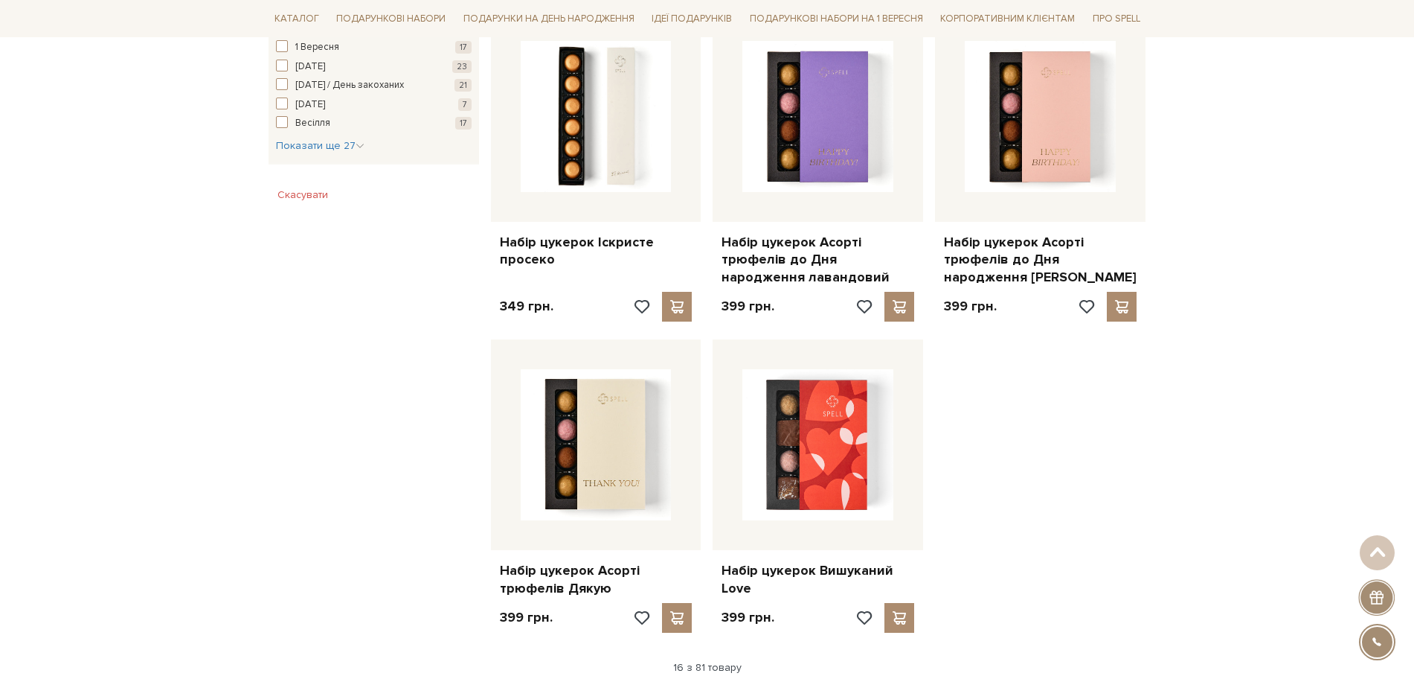
scroll to position [1674, 0]
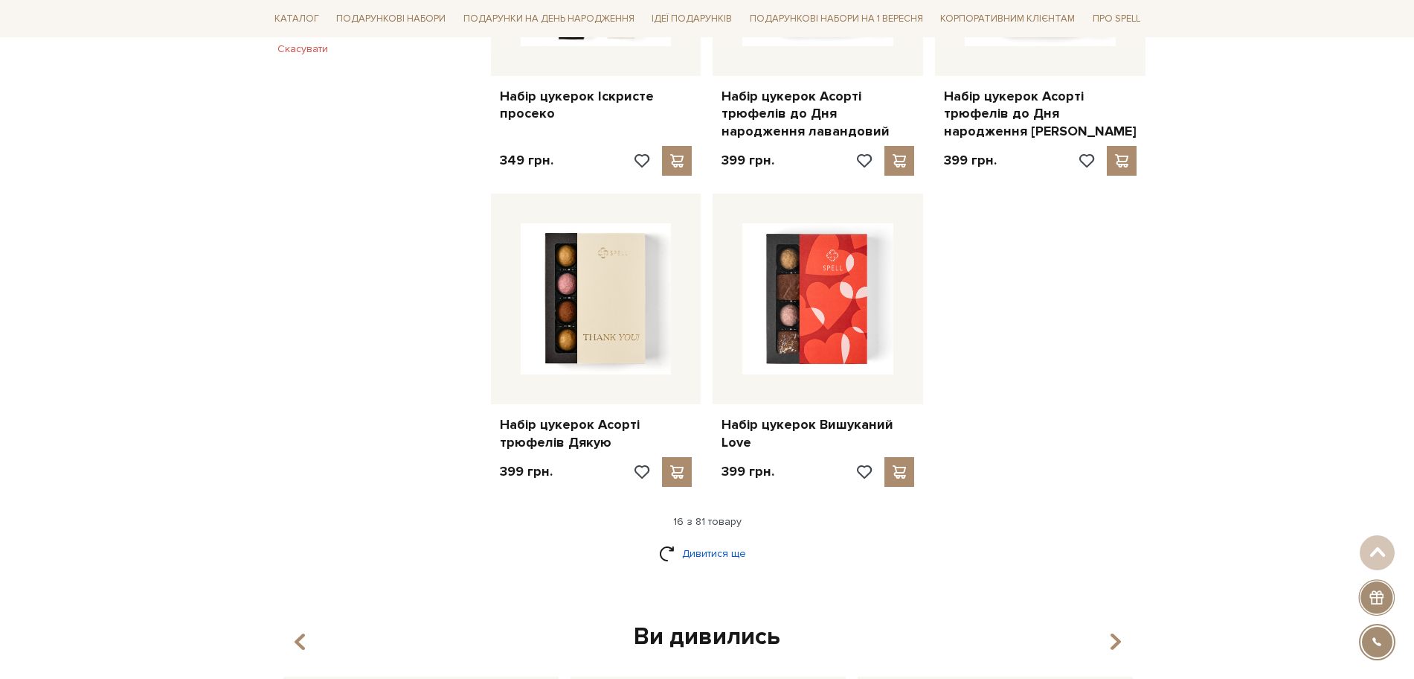
click at [707, 548] on link "Дивитися ще" at bounding box center [707, 553] width 97 height 26
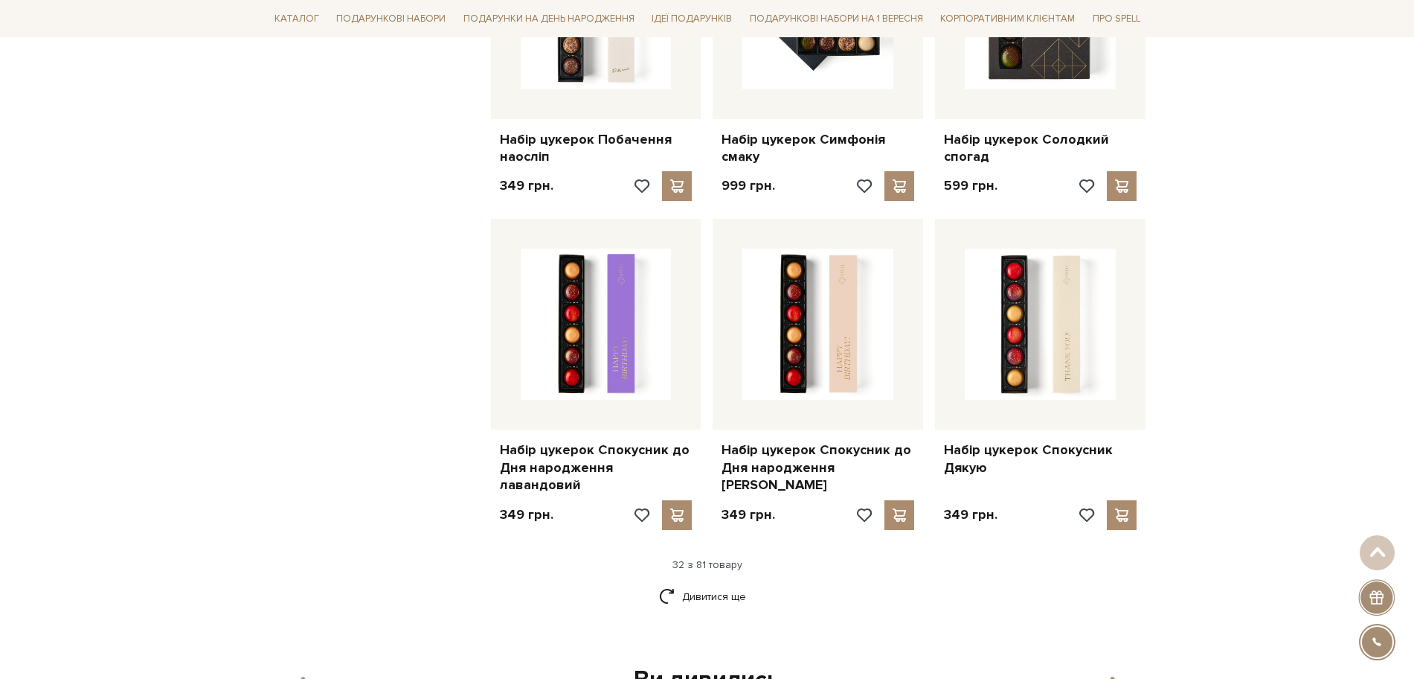
scroll to position [3348, 0]
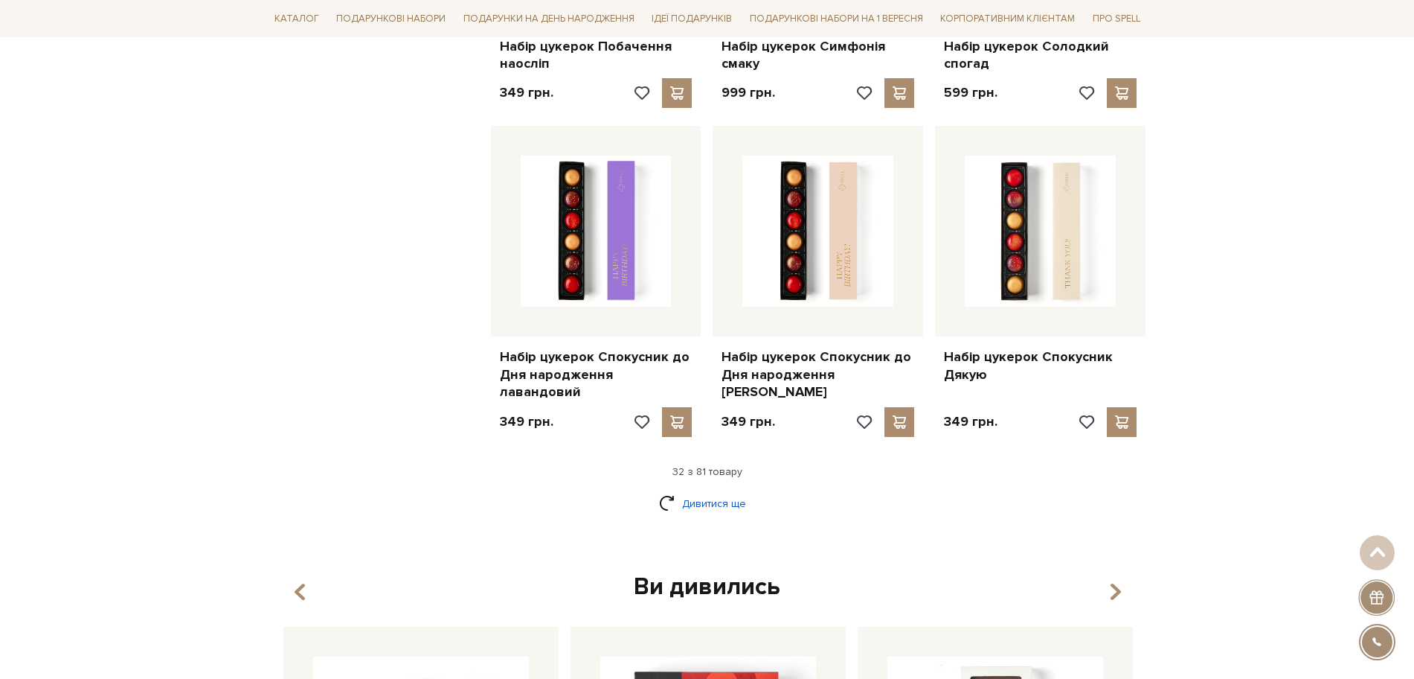
click at [720, 490] on link "Дивитися ще" at bounding box center [707, 503] width 97 height 26
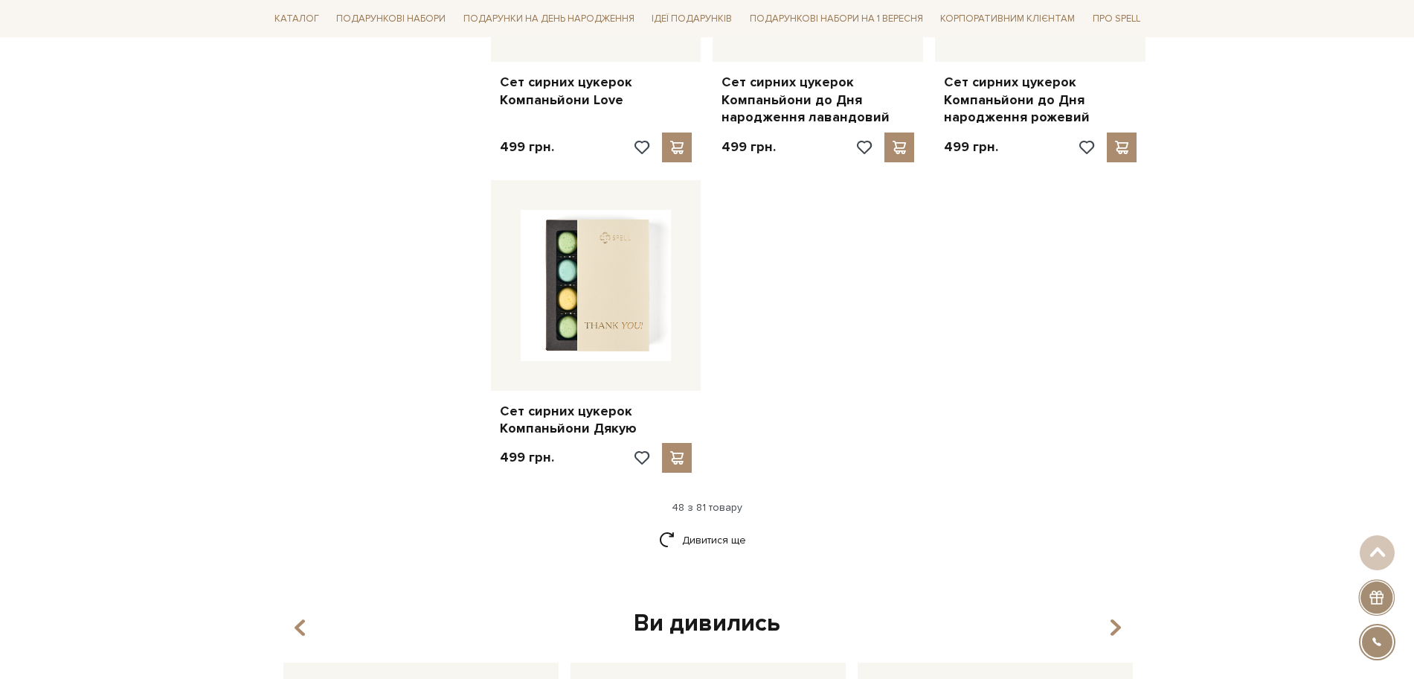
scroll to position [5301, 0]
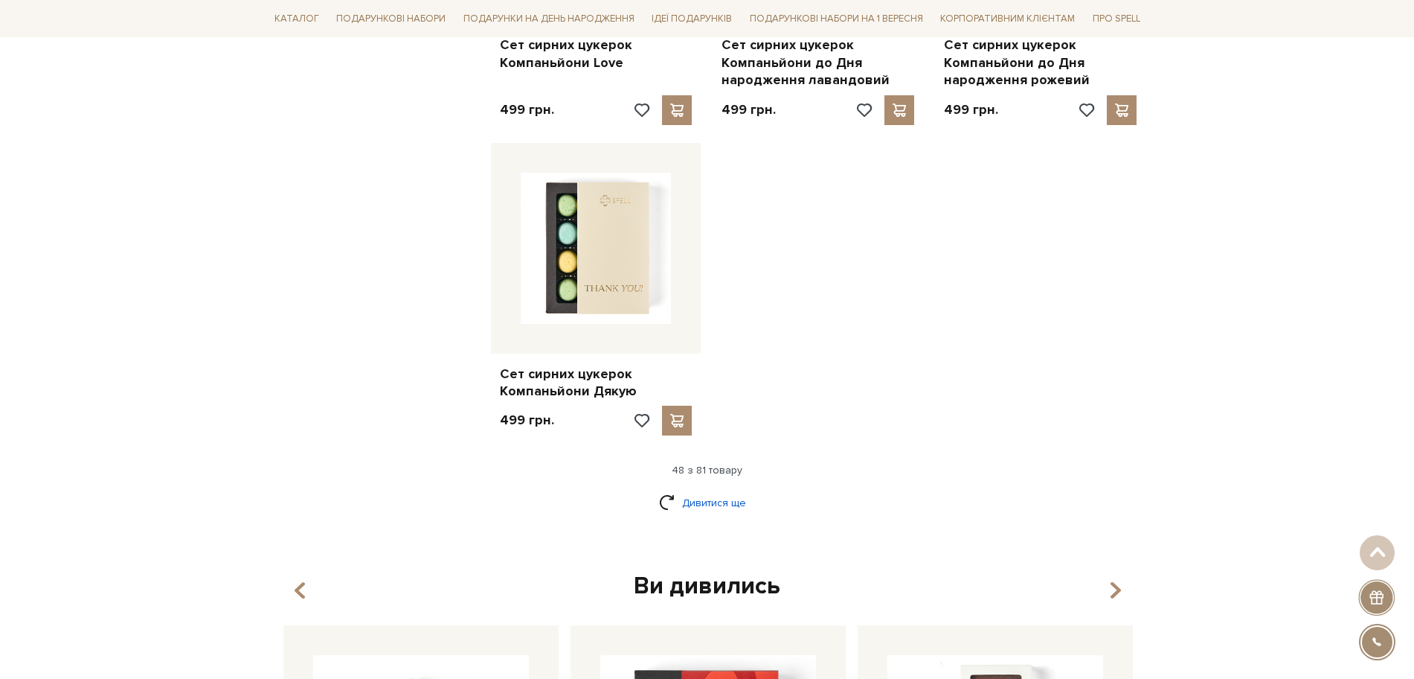
click at [689, 490] on link "Дивитися ще" at bounding box center [707, 503] width 97 height 26
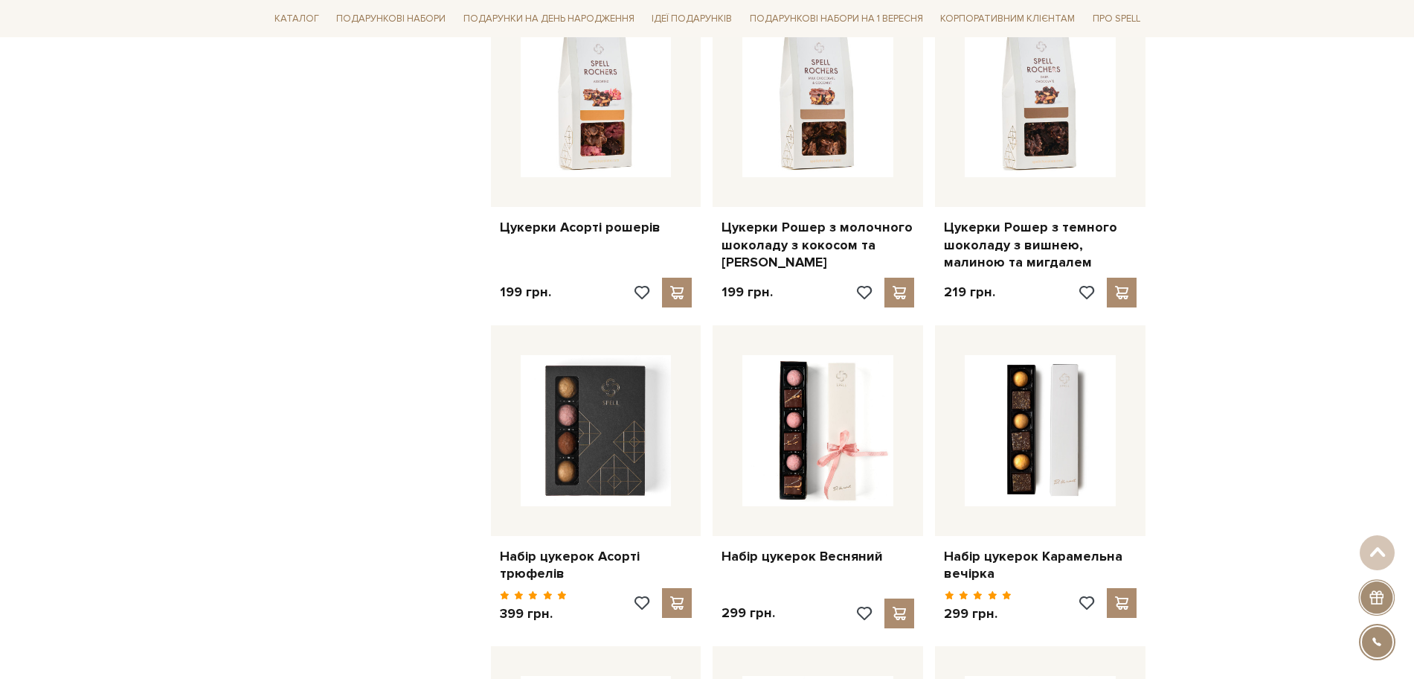
scroll to position [5767, 0]
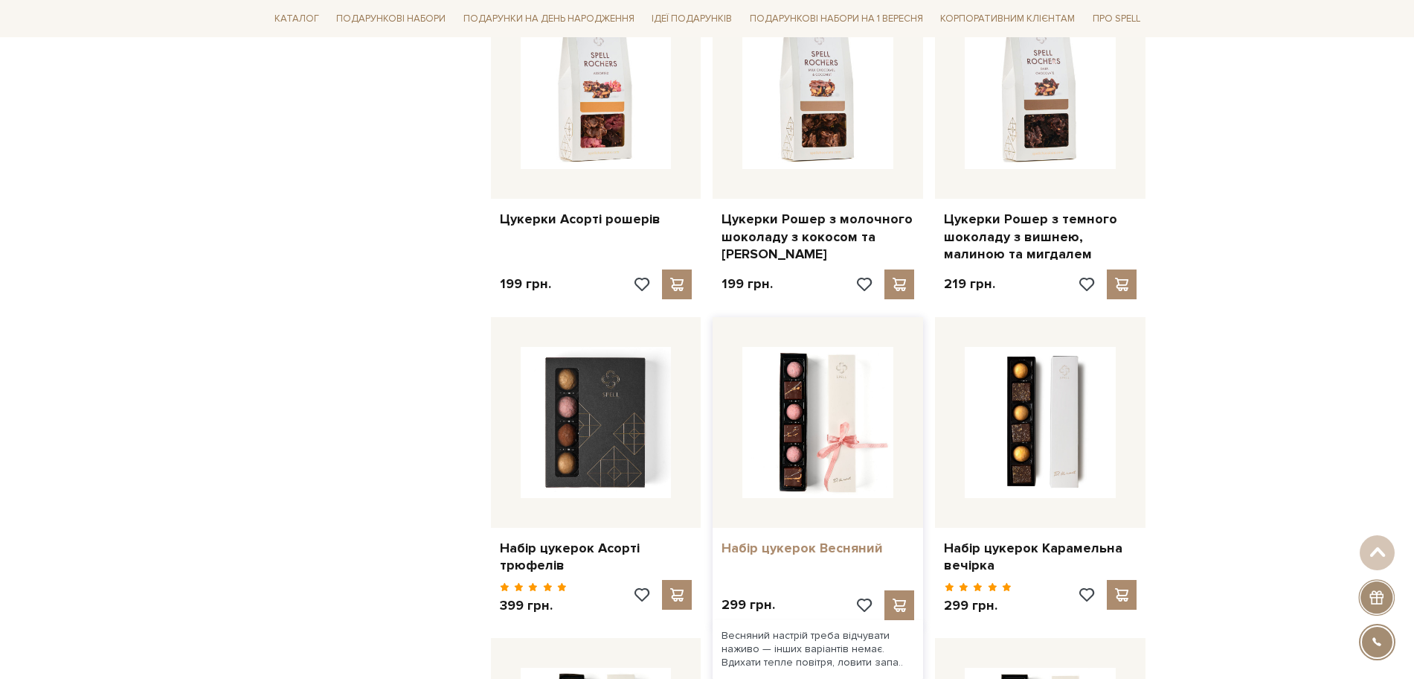
click at [779, 539] on link "Набір цукерок Весняний" at bounding box center [818, 547] width 193 height 17
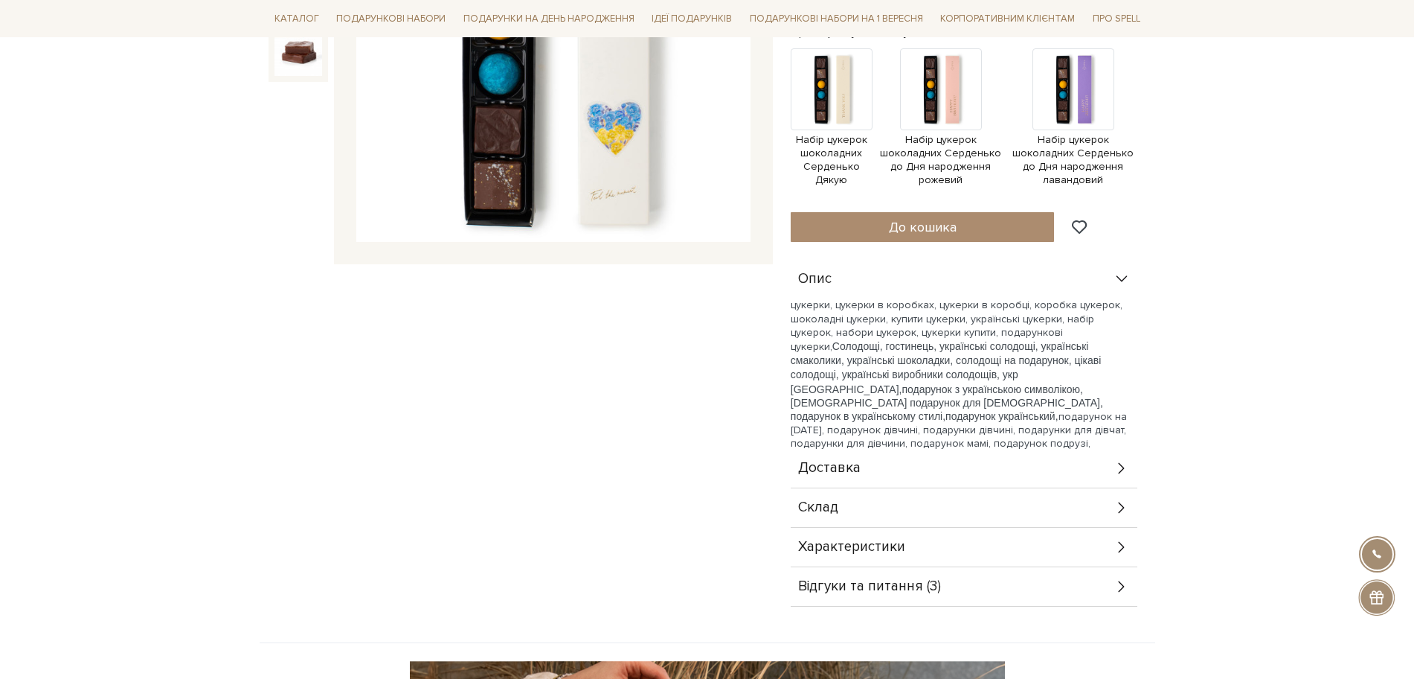
scroll to position [372, 0]
click at [839, 519] on div "Склад" at bounding box center [964, 506] width 347 height 39
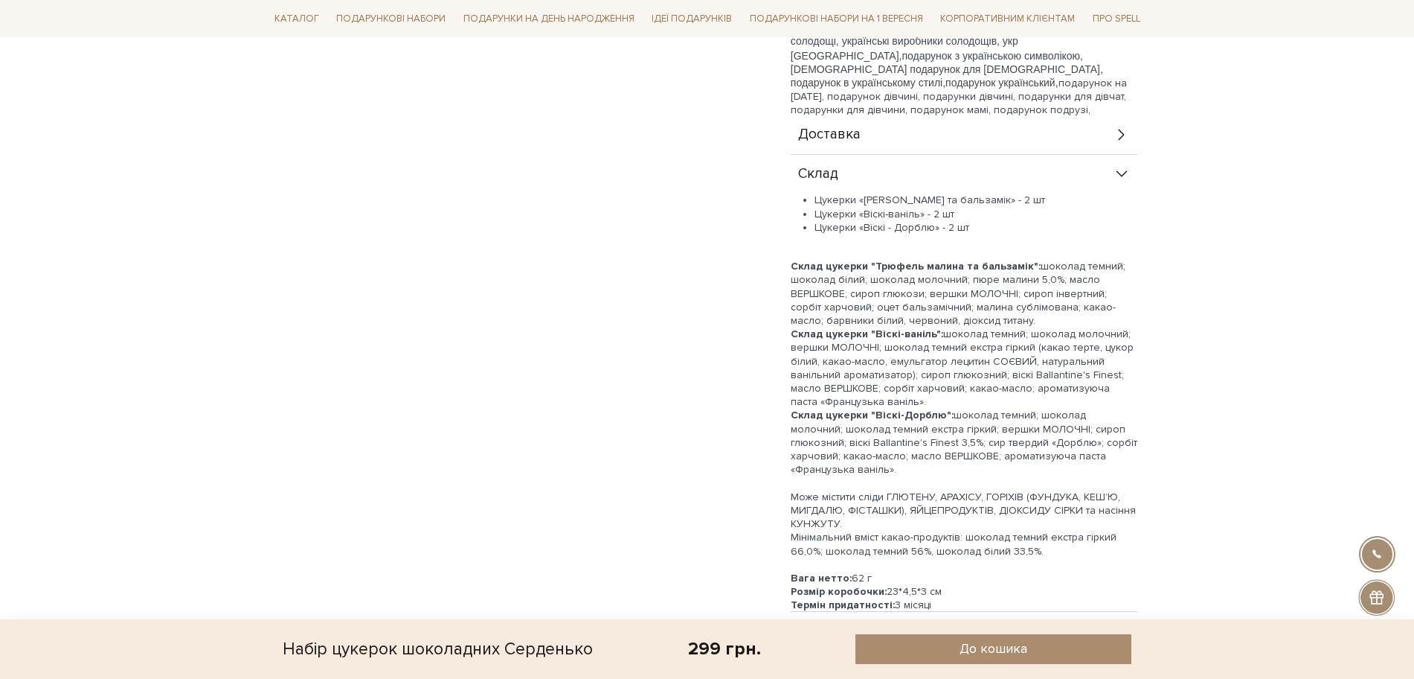
scroll to position [744, 0]
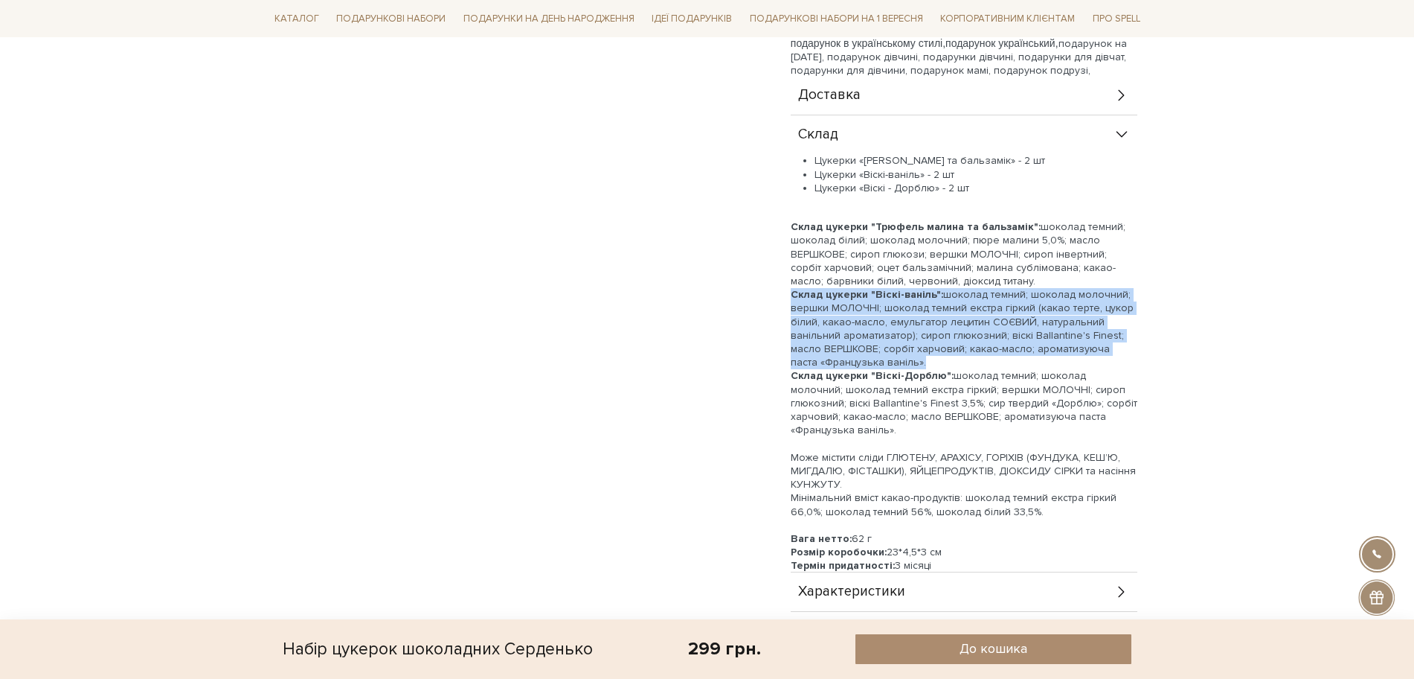
drag, startPoint x: 792, startPoint y: 294, endPoint x: 903, endPoint y: 362, distance: 130.9
click at [903, 362] on div "Склад цукерки "Віскі-ваніль": шоколад темний; шоколад молочний; вершки МОЛОЧНІ;…" at bounding box center [964, 328] width 347 height 81
copy div "Склад цукерки "Віскі-ваніль": шоколад темний; шоколад молочний; вершки МОЛОЧНІ;…"
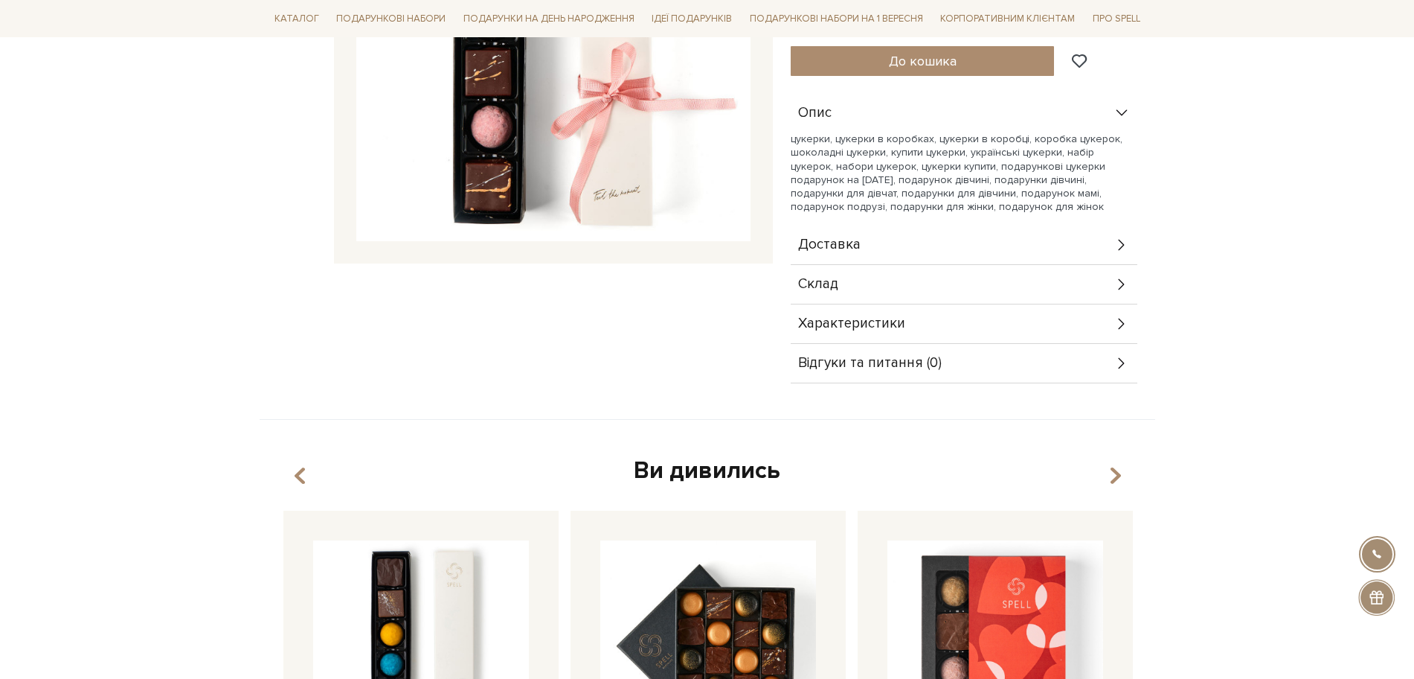
click at [842, 251] on span "Доставка" at bounding box center [829, 244] width 63 height 13
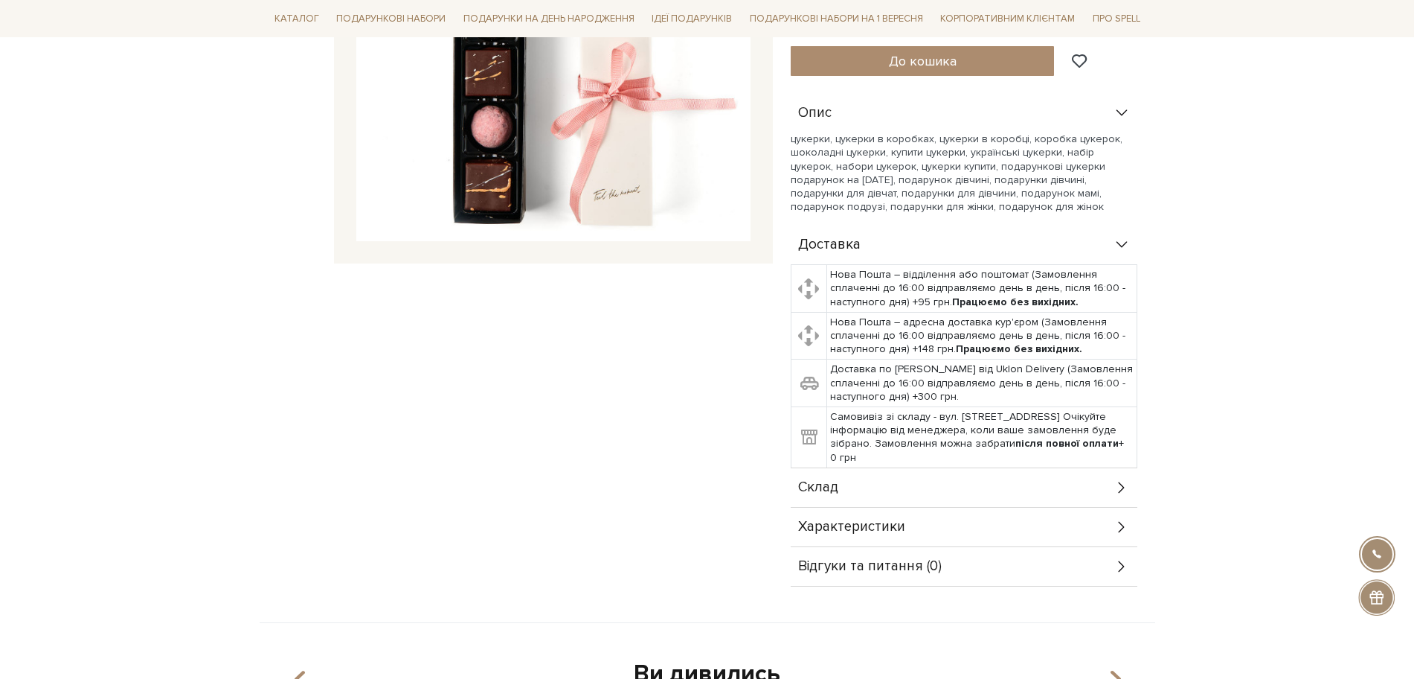
click at [804, 485] on span "Склад" at bounding box center [818, 487] width 40 height 13
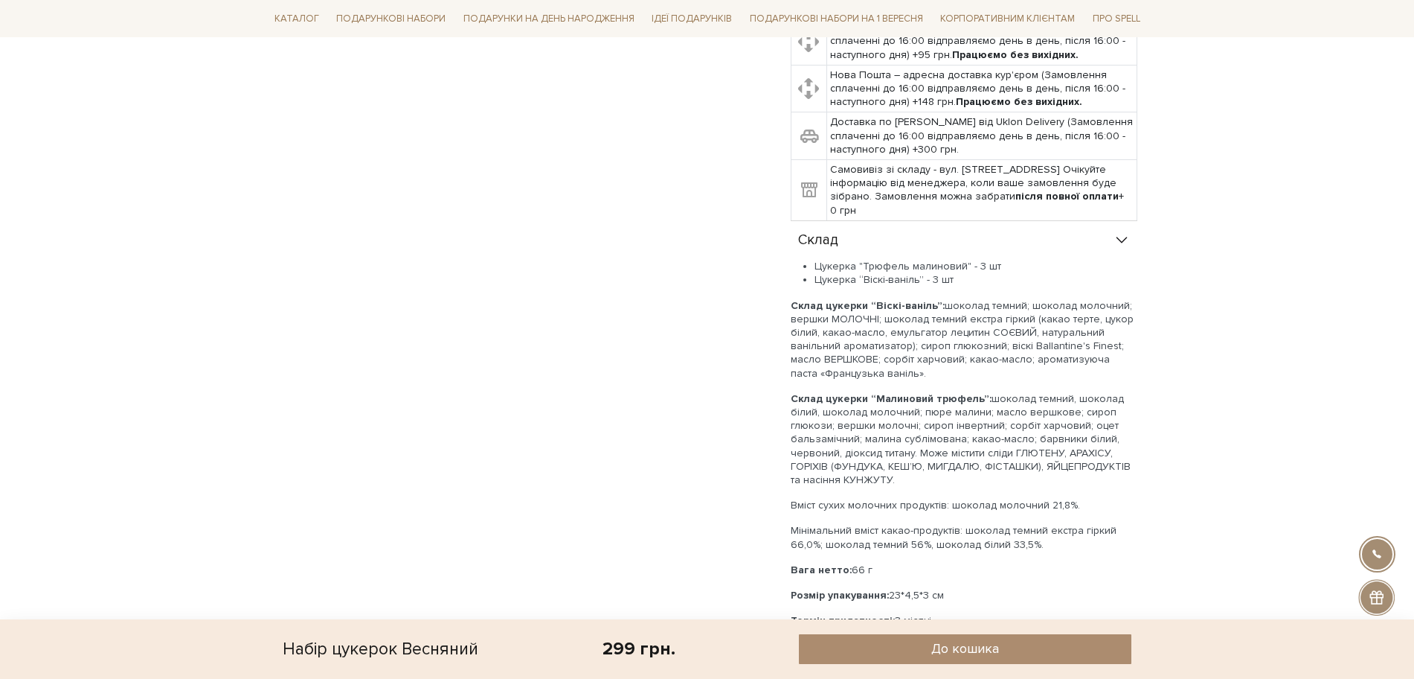
scroll to position [651, 0]
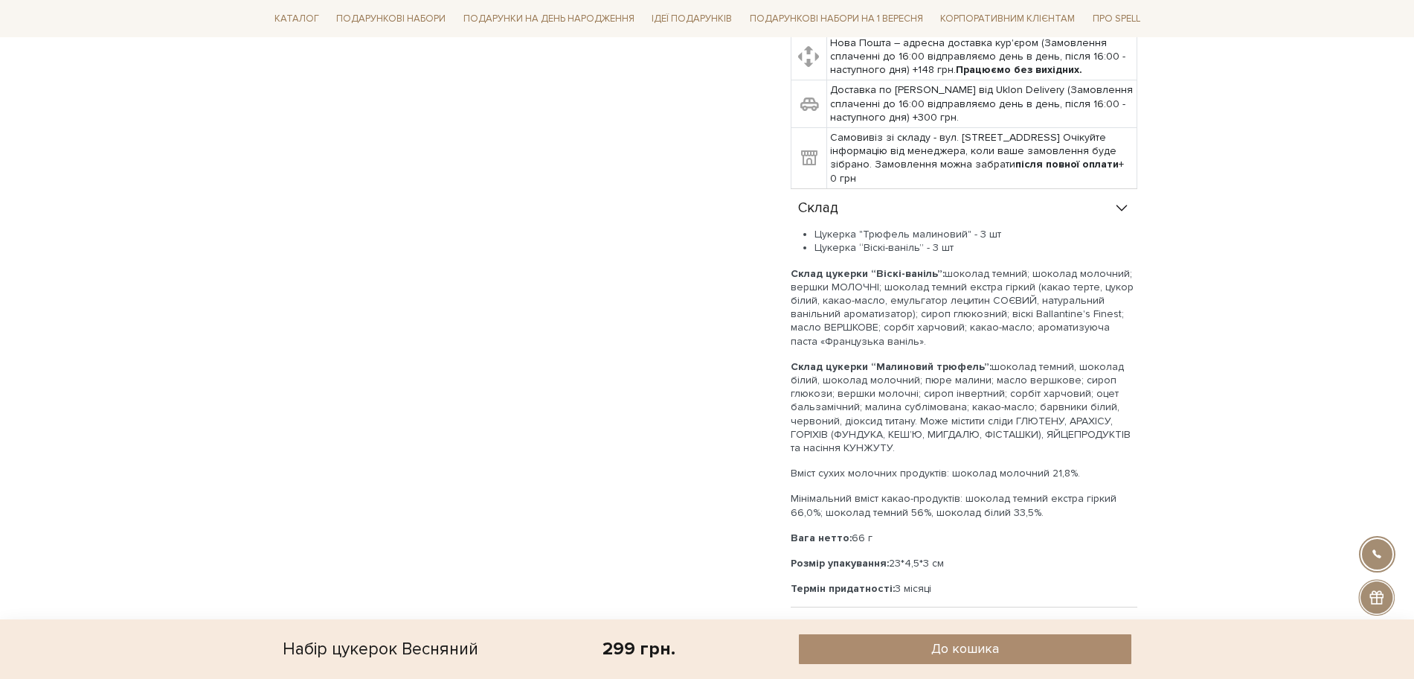
drag, startPoint x: 793, startPoint y: 272, endPoint x: 920, endPoint y: 345, distance: 145.6
click at [920, 345] on p "Склад цукерки “Віскі-ваніль”: шоколад темний; шоколад молочний; вершки МОЛОЧНІ;…" at bounding box center [964, 307] width 347 height 81
copy p "Склад цукерки “Віскі-ваніль”: шоколад темний; шоколад молочний; вершки МОЛОЧНІ;…"
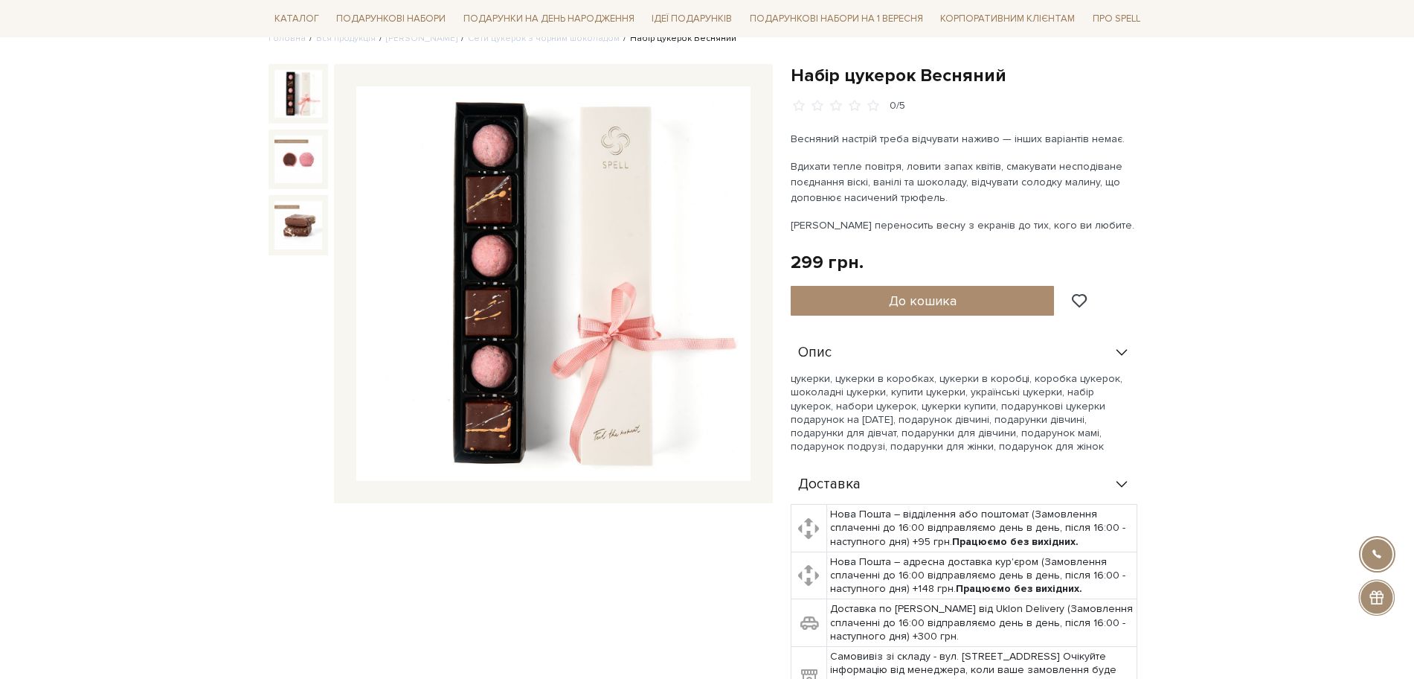
scroll to position [93, 0]
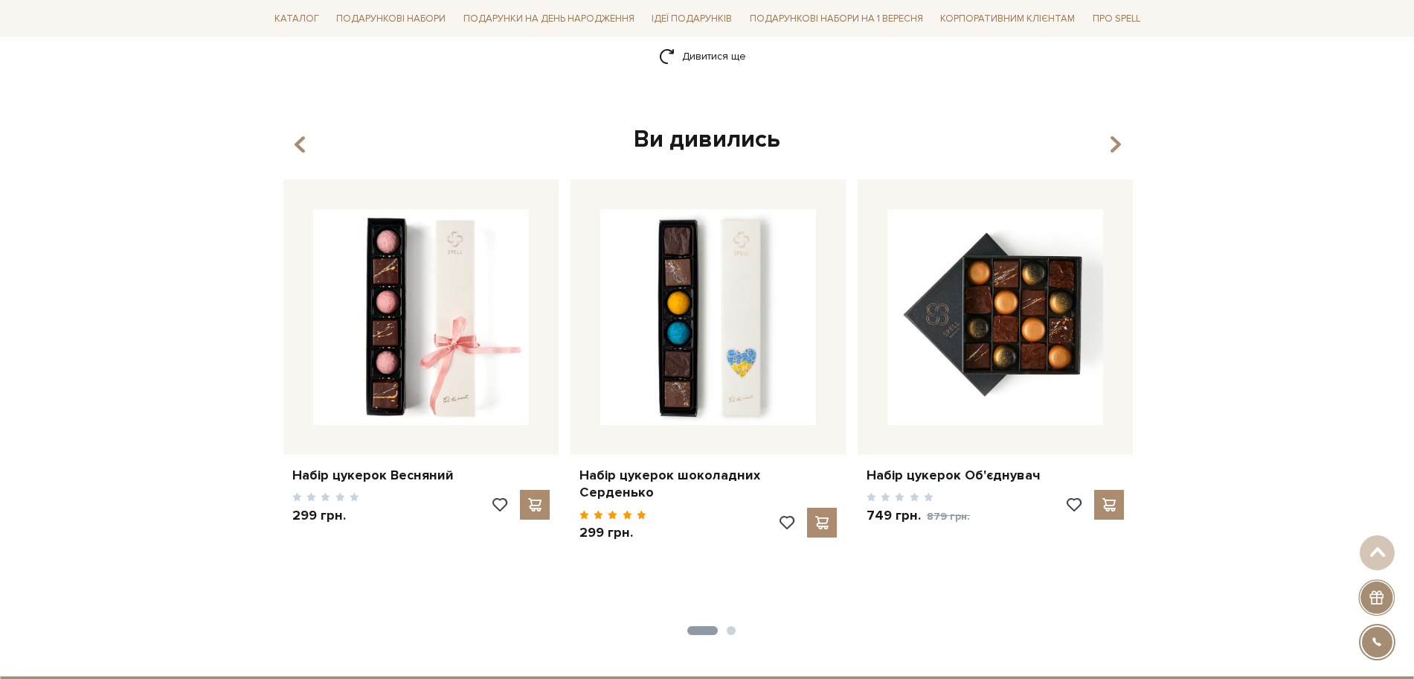
scroll to position [1850, 0]
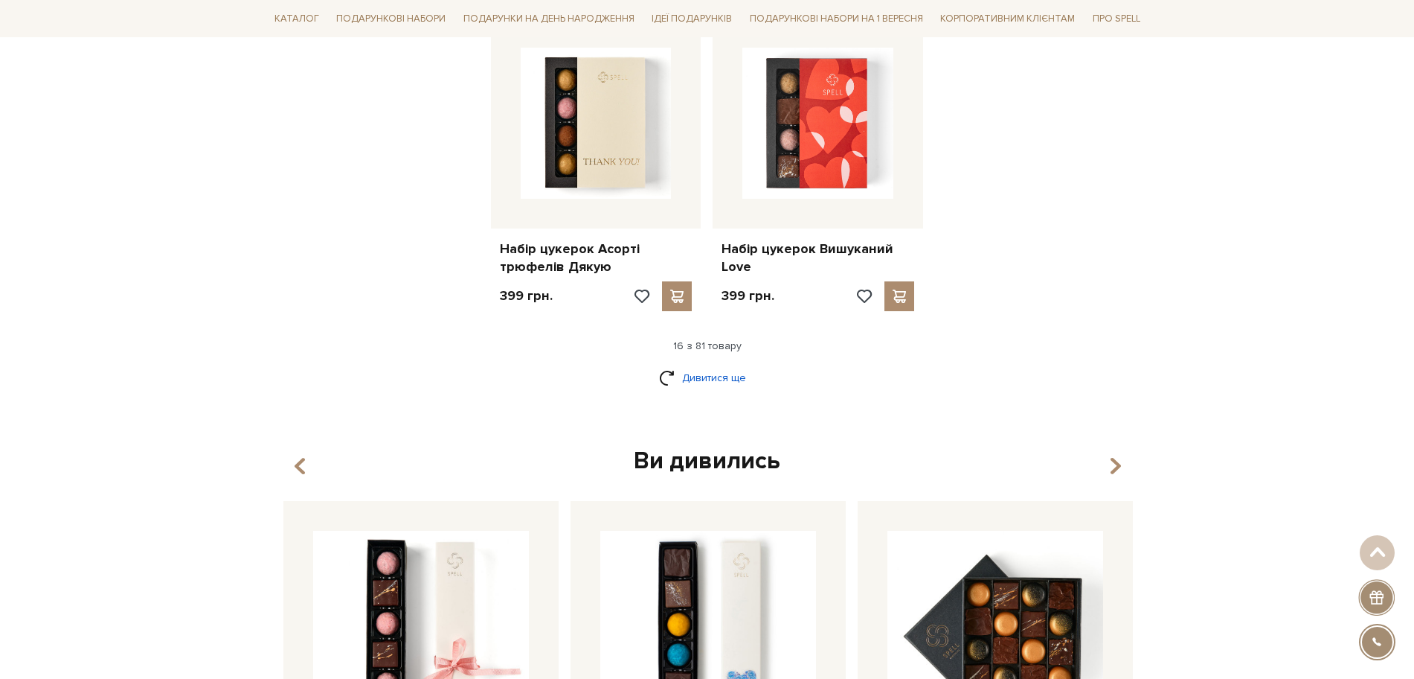
click at [703, 384] on link "Дивитися ще" at bounding box center [707, 378] width 97 height 26
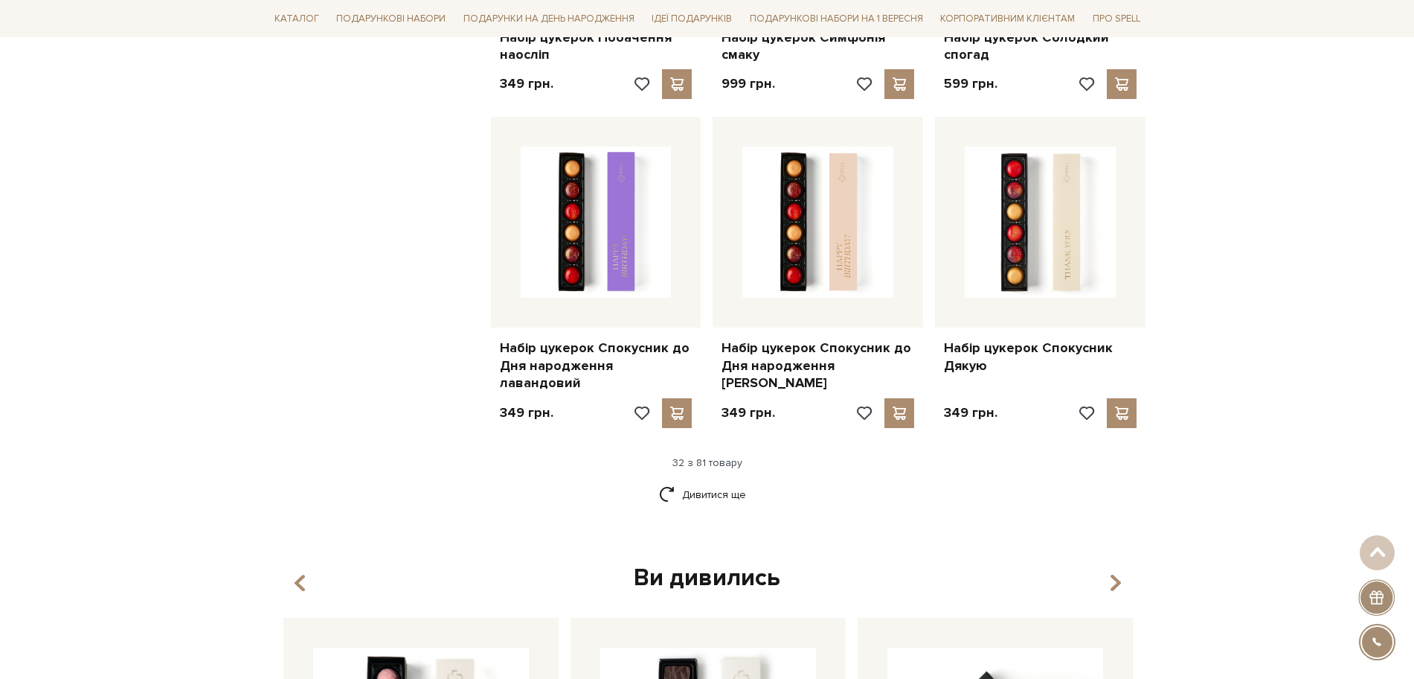
scroll to position [3617, 0]
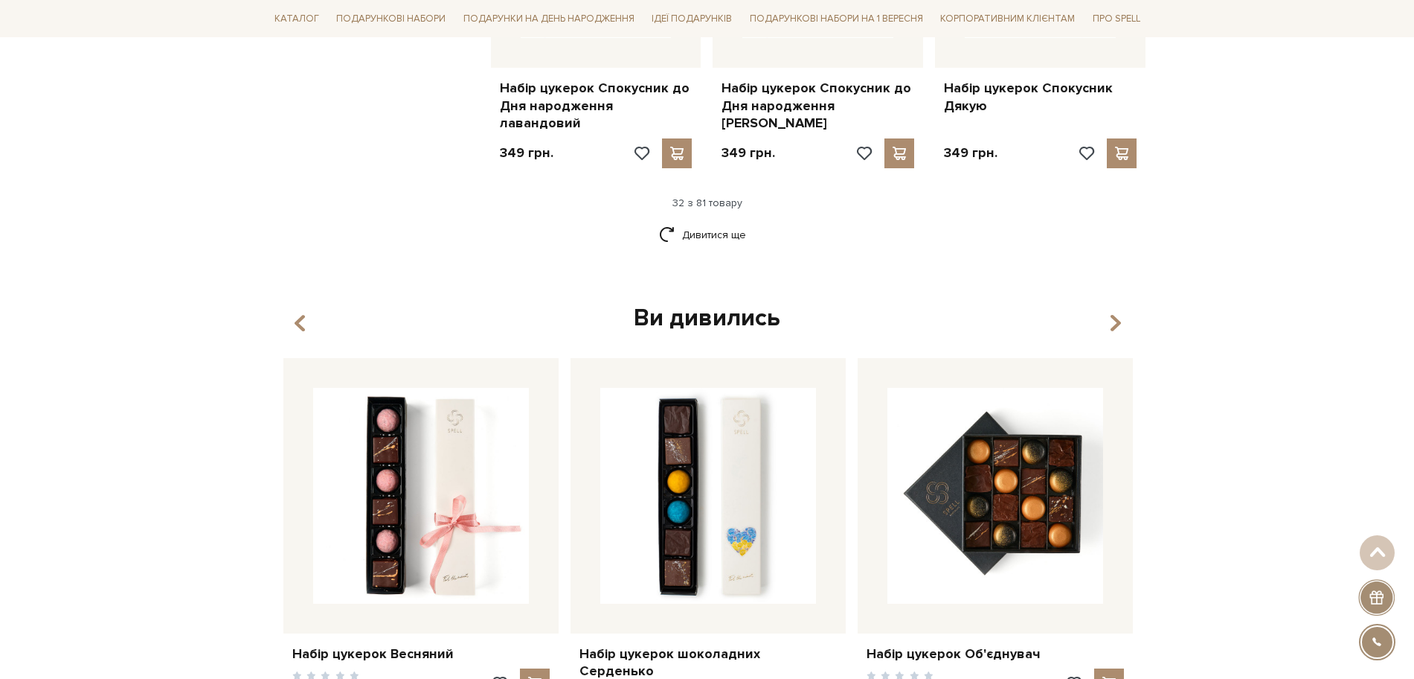
click at [700, 222] on div "Дивитися ще" at bounding box center [708, 244] width 890 height 44
click at [703, 222] on link "Дивитися ще" at bounding box center [707, 235] width 97 height 26
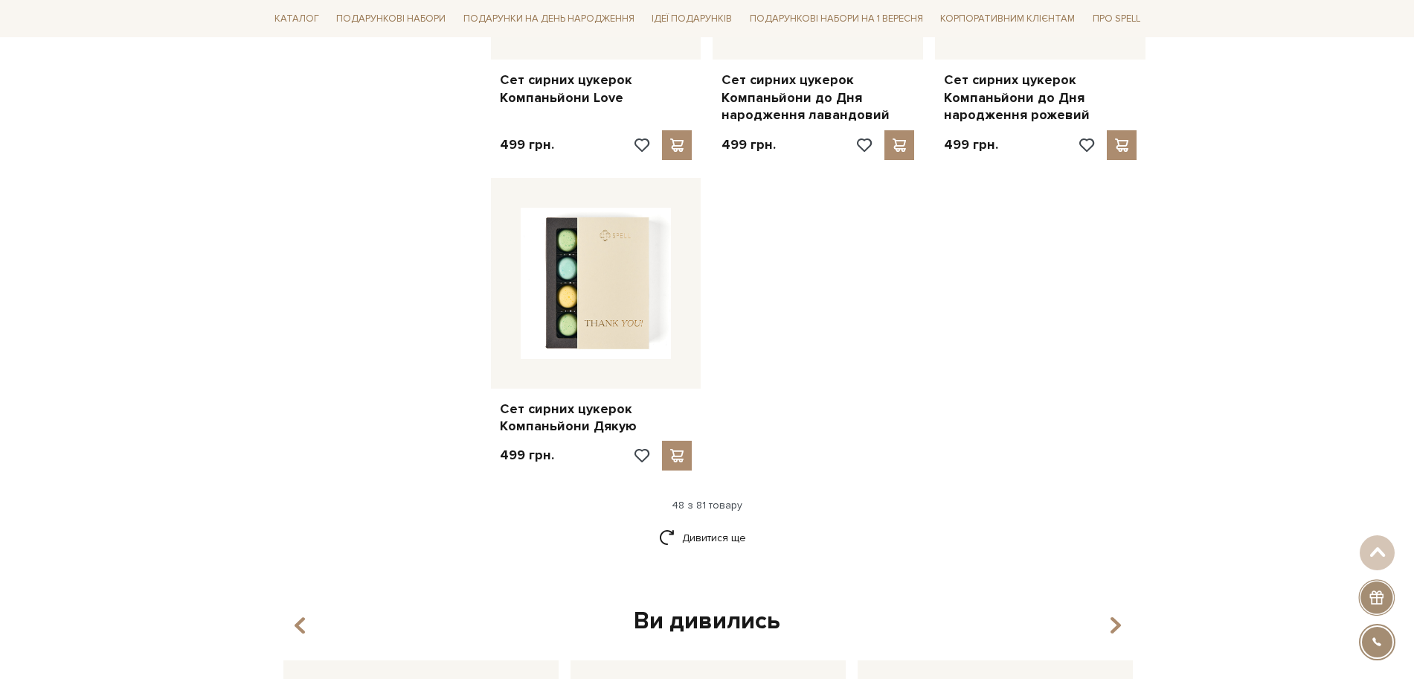
scroll to position [5570, 0]
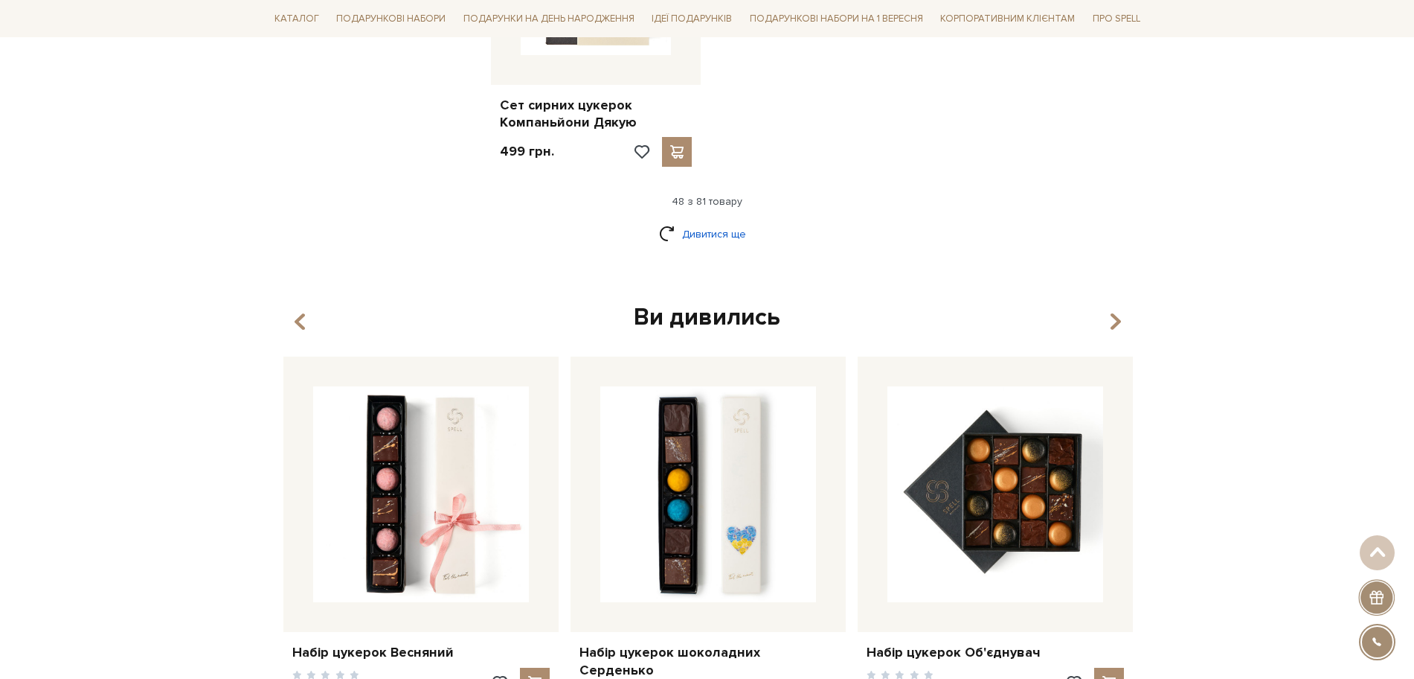
click at [698, 221] on link "Дивитися ще" at bounding box center [707, 234] width 97 height 26
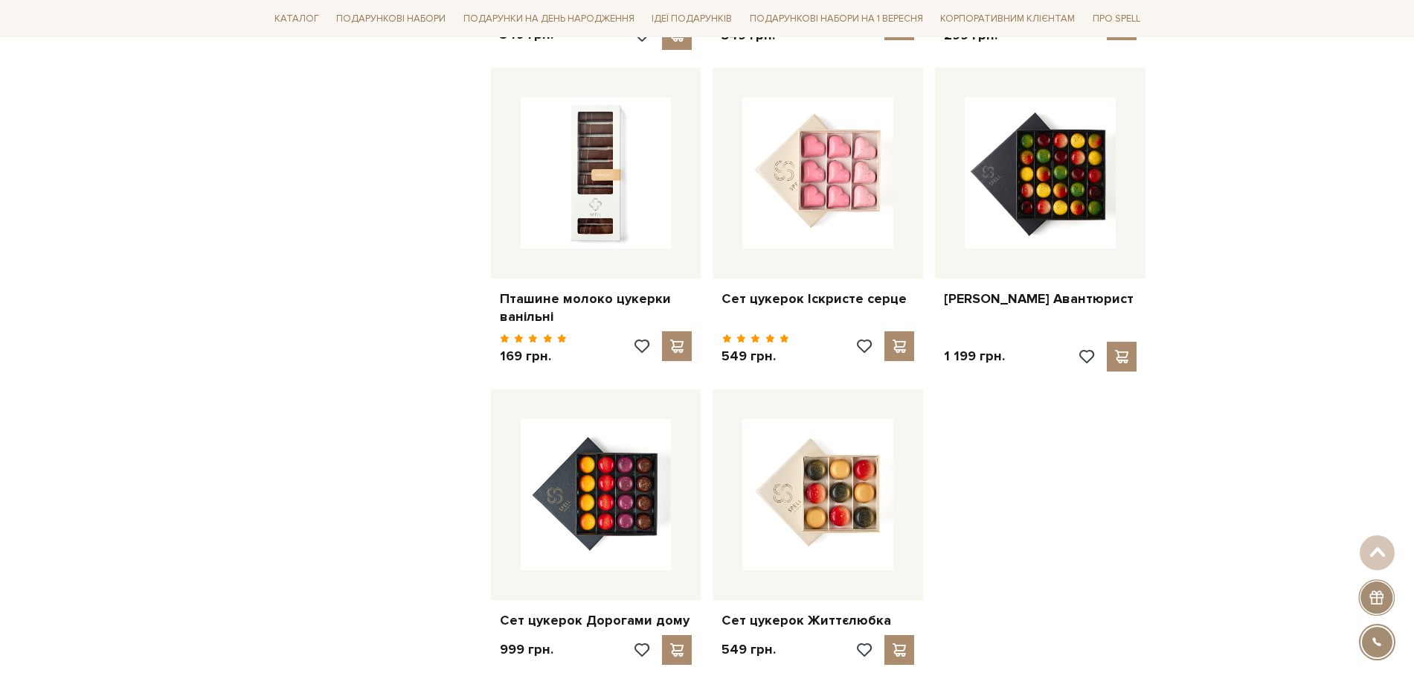
scroll to position [6686, 0]
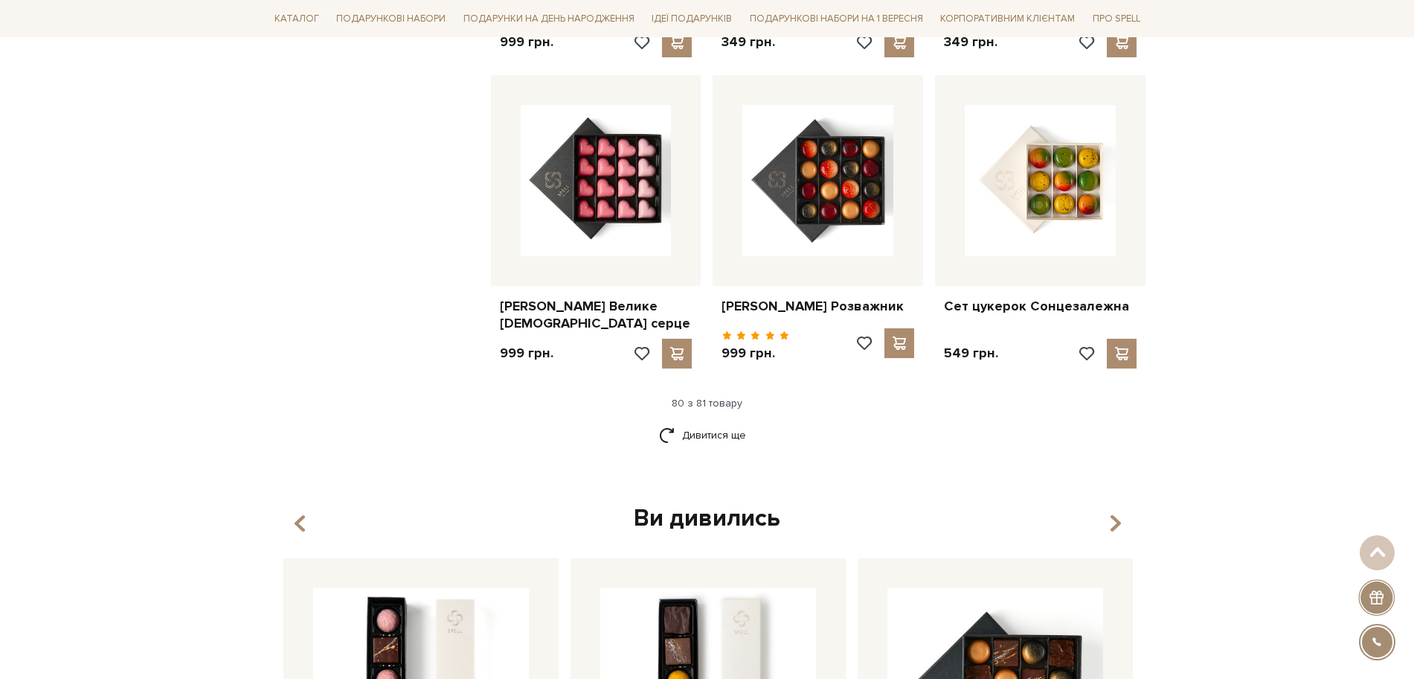
scroll to position [8546, 0]
click at [718, 421] on link "Дивитися ще" at bounding box center [707, 434] width 97 height 26
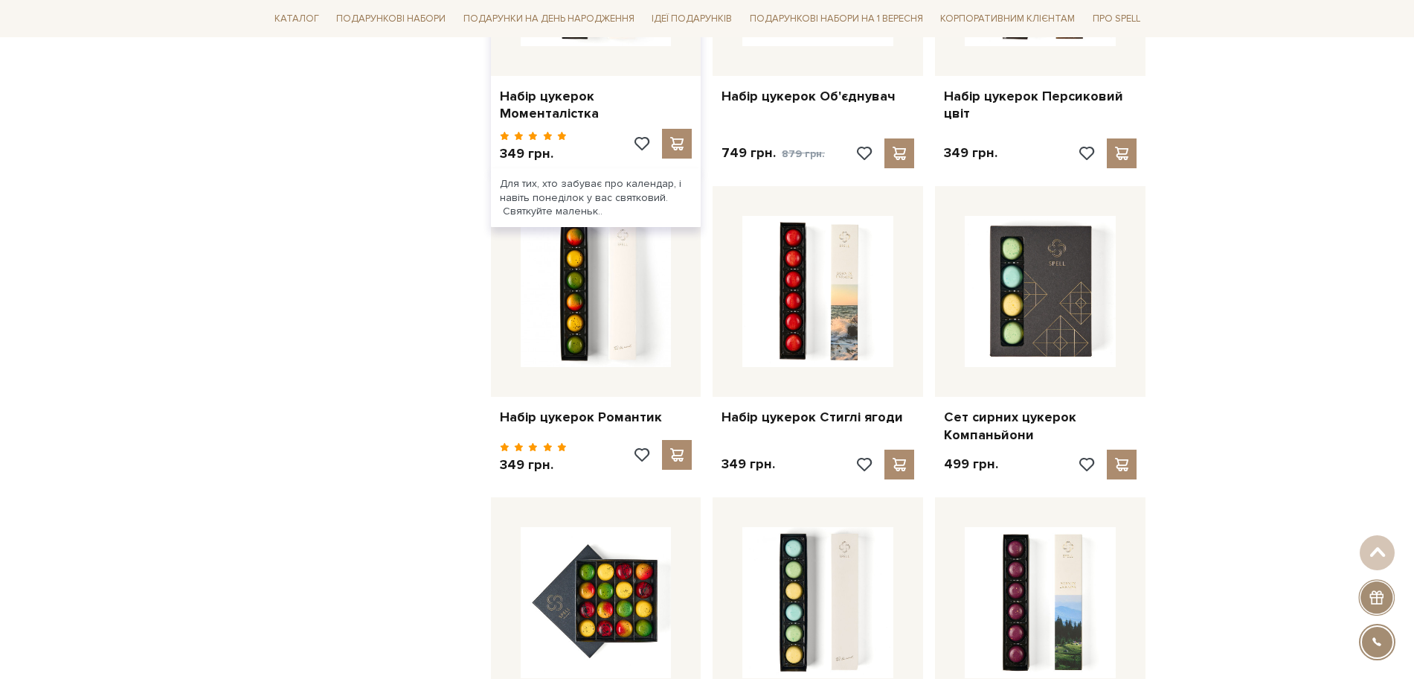
scroll to position [7616, 0]
